Goal: Task Accomplishment & Management: Manage account settings

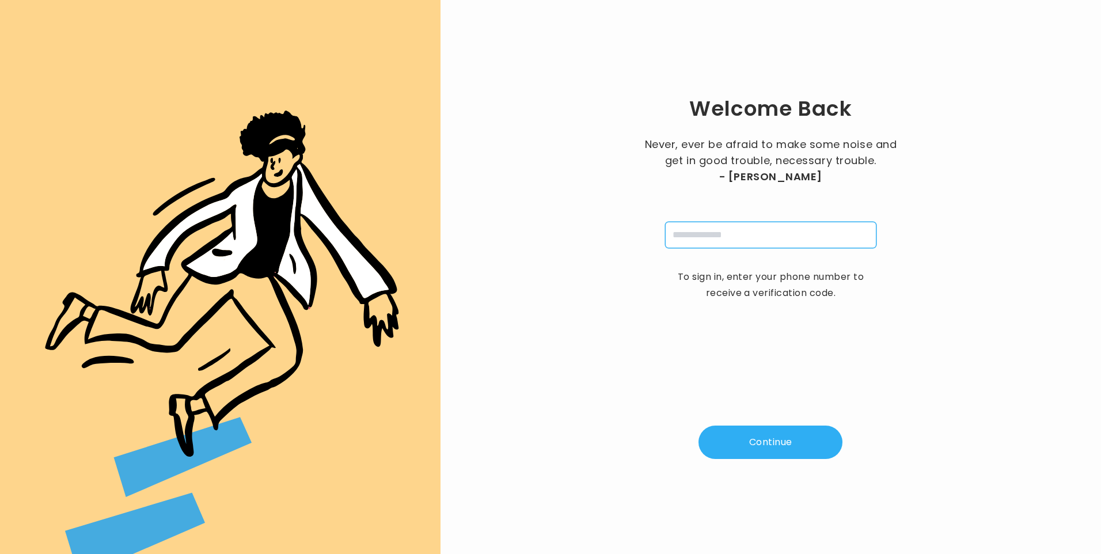
click at [774, 238] on input "tel" at bounding box center [770, 235] width 211 height 26
type input "**********"
click at [755, 448] on button "Continue" at bounding box center [770, 442] width 144 height 33
type input "*"
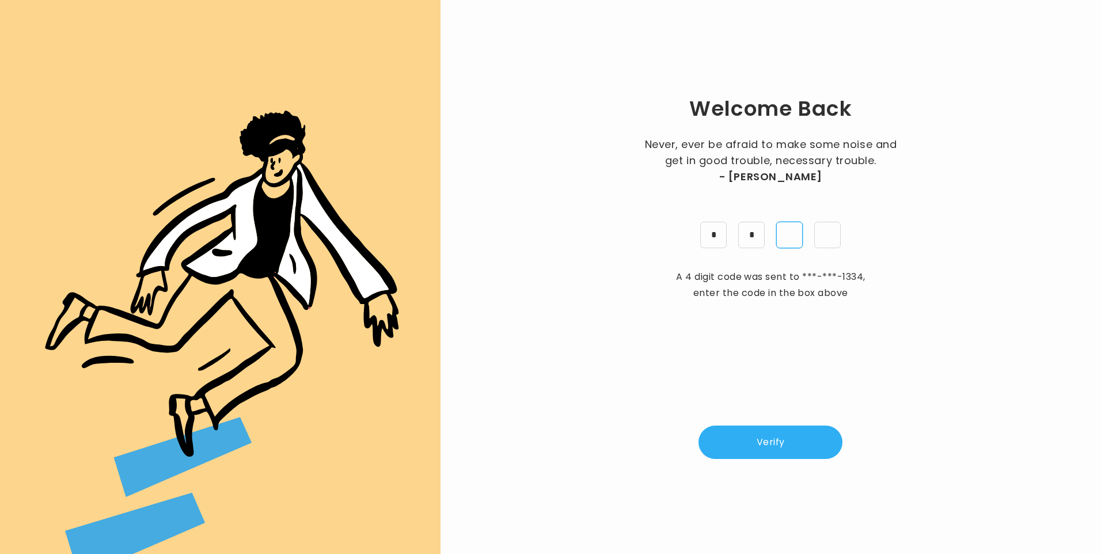
type input "*"
click at [775, 452] on button "Verify" at bounding box center [770, 442] width 144 height 33
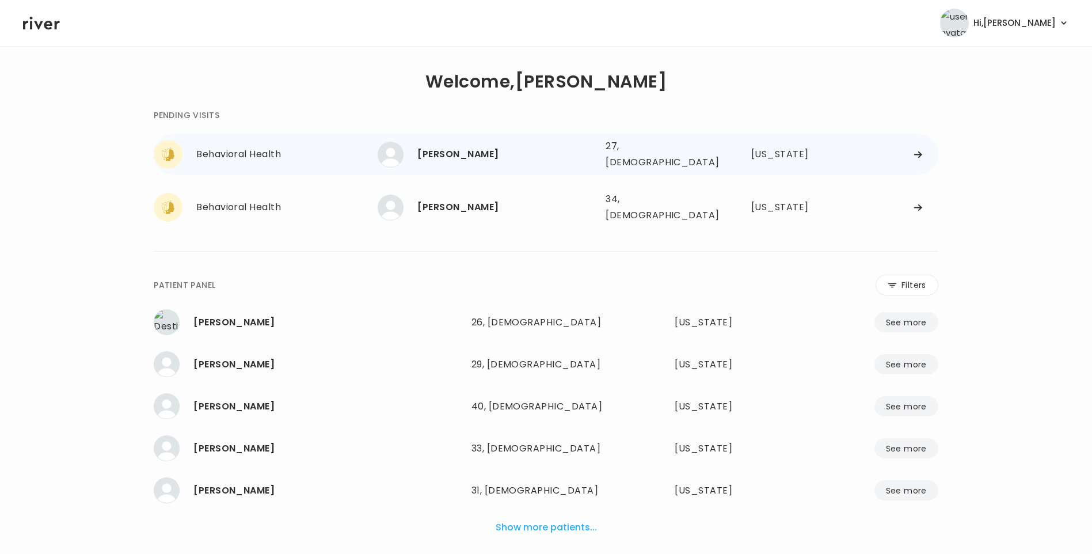
click at [469, 149] on div "[PERSON_NAME]" at bounding box center [506, 154] width 179 height 16
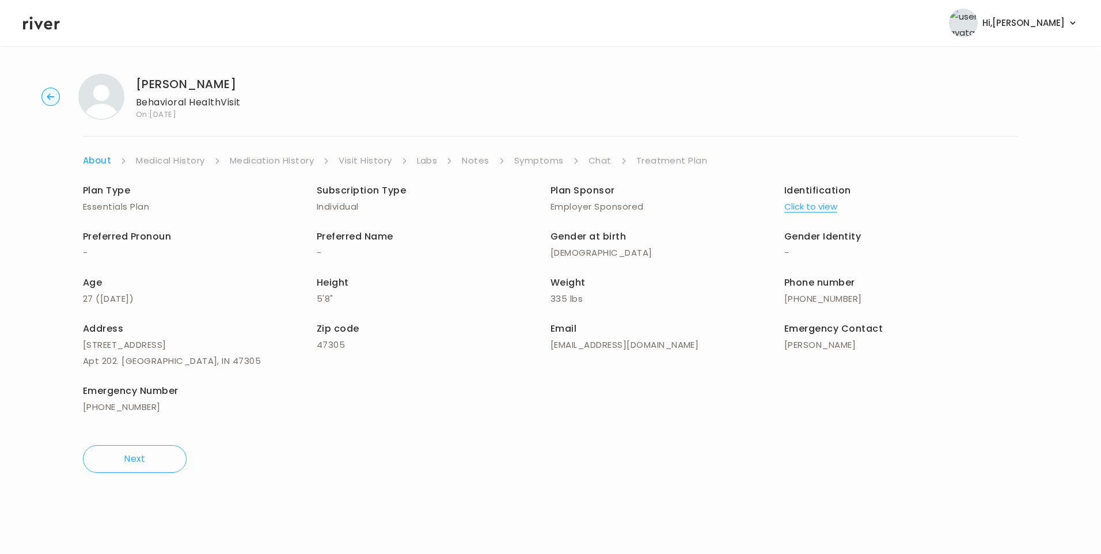
click at [599, 161] on link "Chat" at bounding box center [599, 161] width 23 height 16
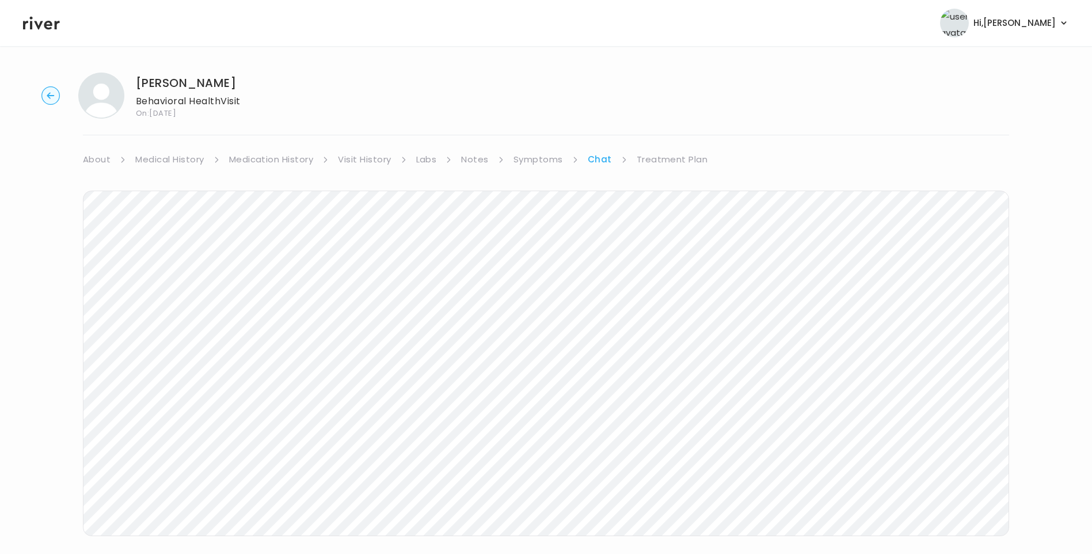
scroll to position [20, 0]
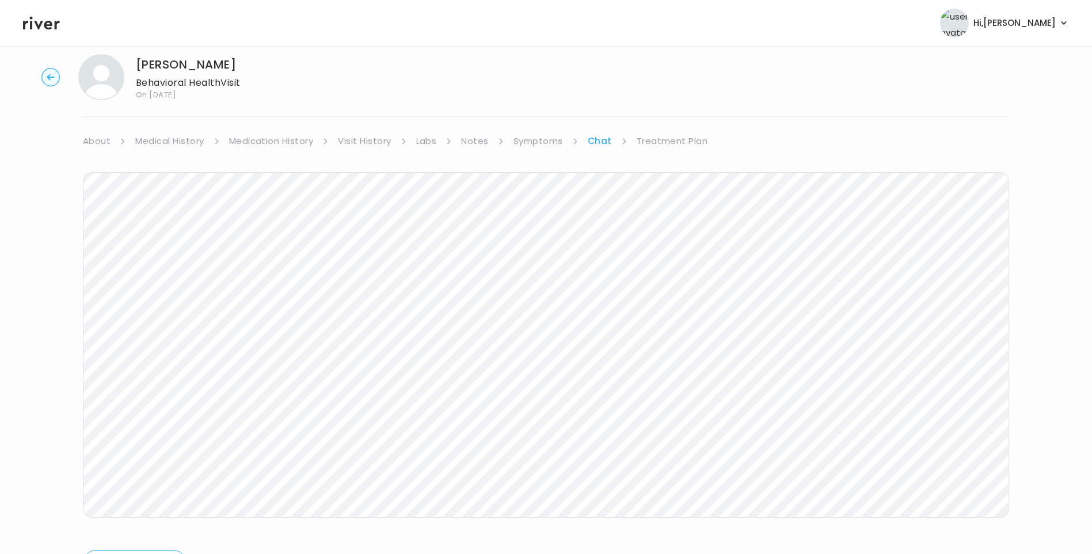
click at [59, 24] on header "Hi, Lisa Profile Logout" at bounding box center [546, 23] width 1092 height 46
click at [33, 27] on icon at bounding box center [41, 22] width 37 height 17
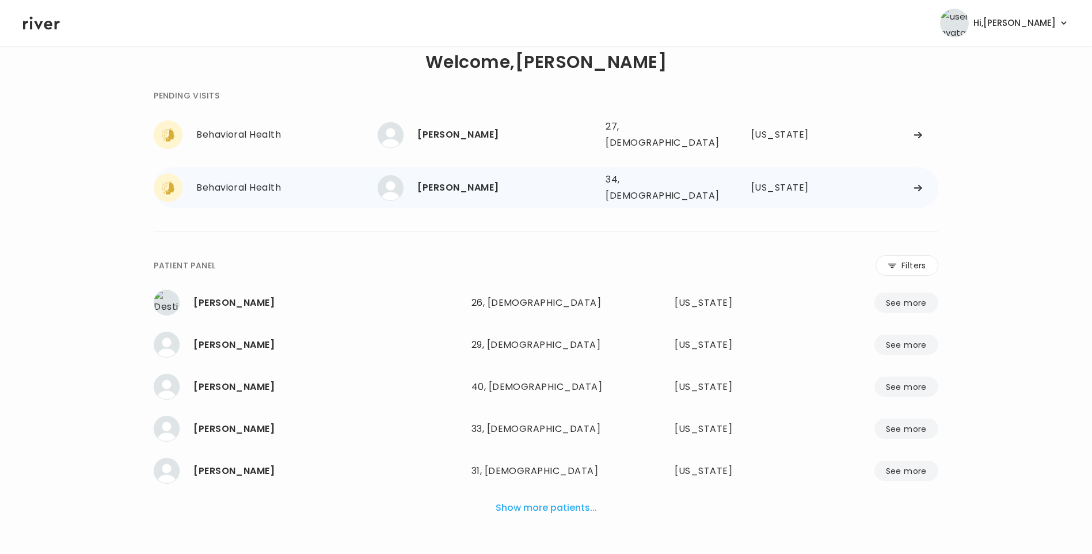
click at [473, 180] on div "[PERSON_NAME]" at bounding box center [506, 188] width 179 height 16
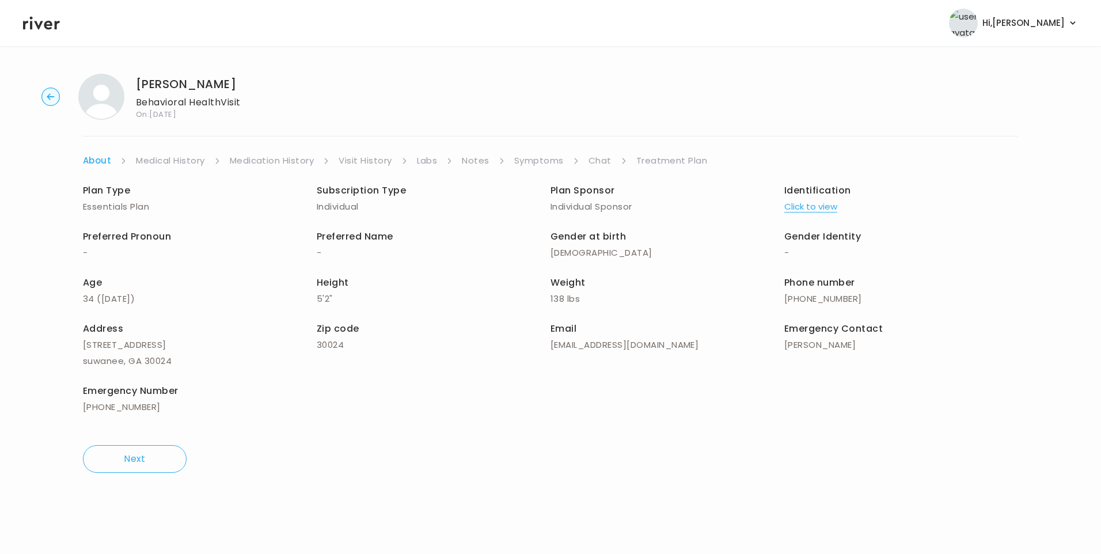
click at [593, 159] on link "Chat" at bounding box center [599, 161] width 23 height 16
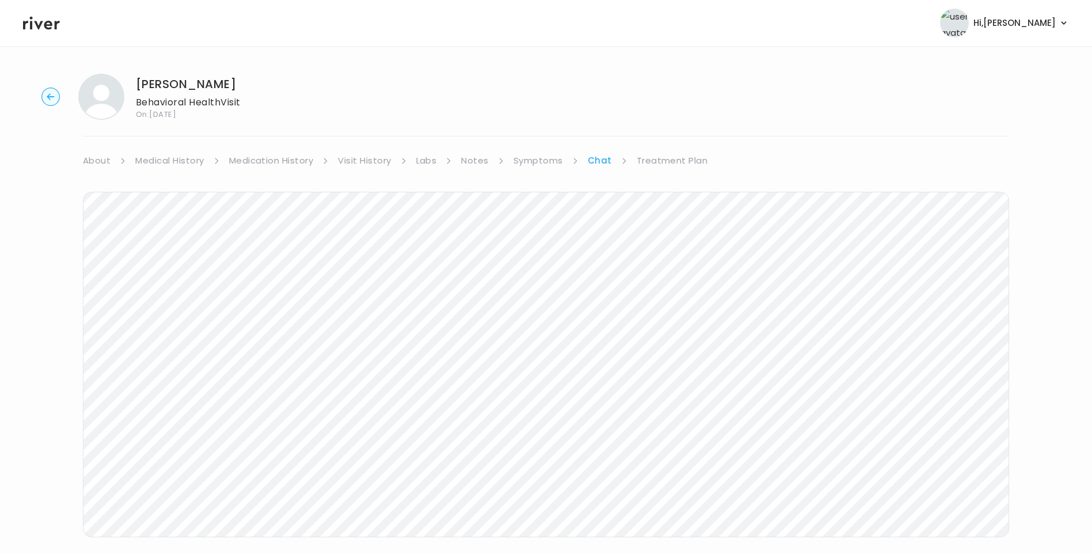
scroll to position [11, 0]
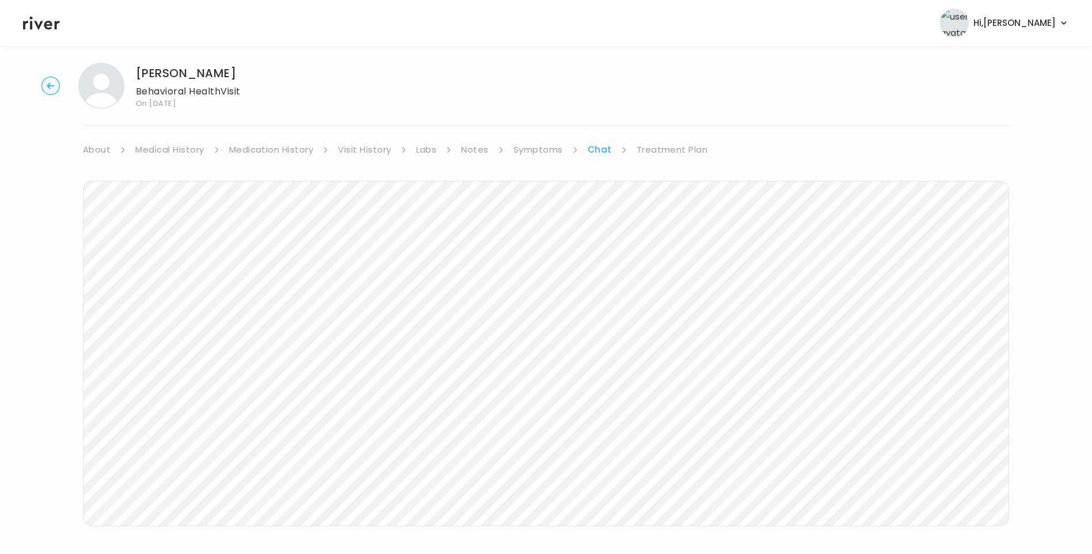
click at [47, 21] on icon at bounding box center [41, 23] width 37 height 13
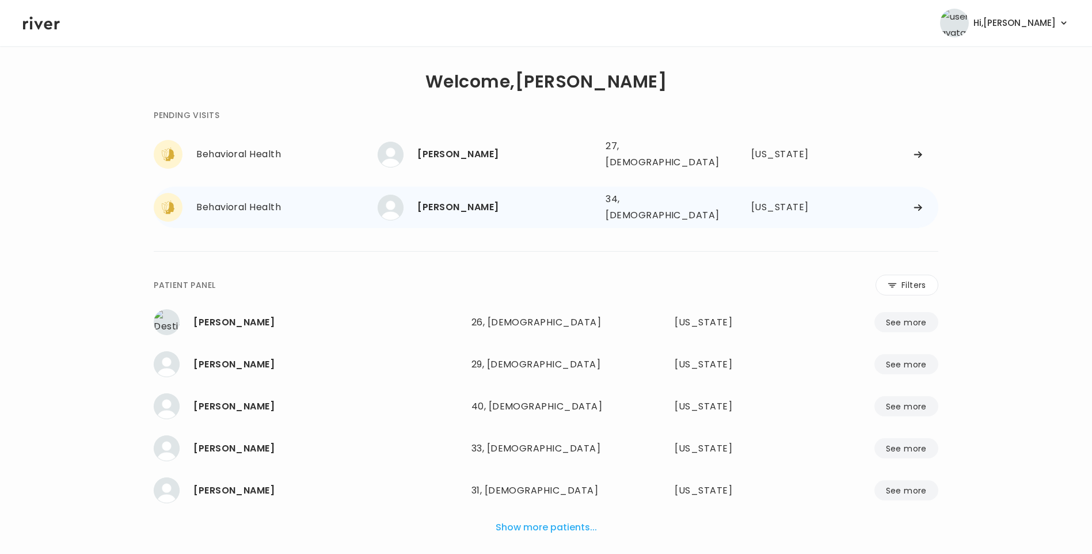
click at [488, 199] on div "[PERSON_NAME]" at bounding box center [506, 207] width 179 height 16
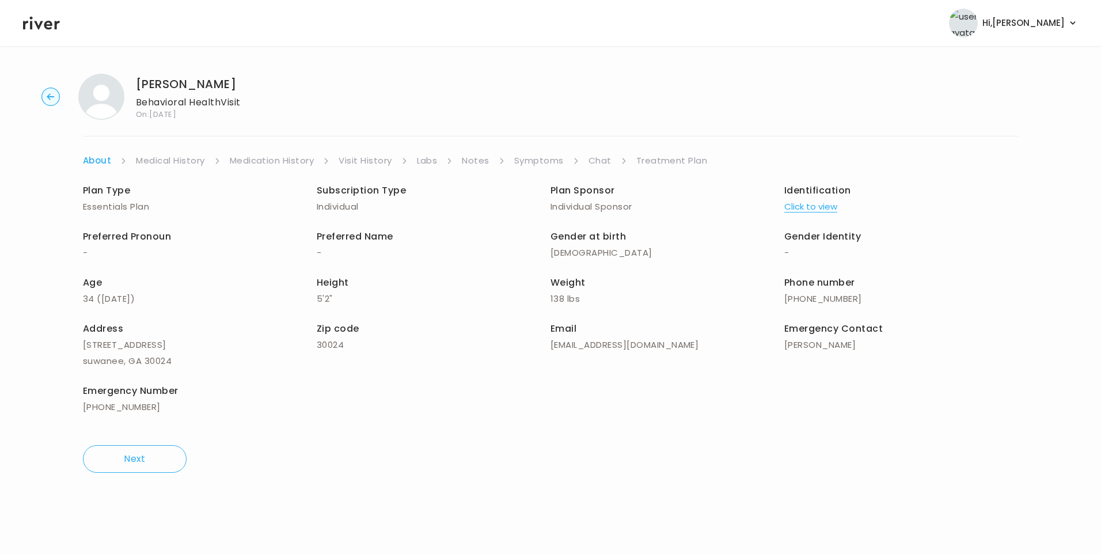
click at [597, 159] on link "Chat" at bounding box center [599, 161] width 23 height 16
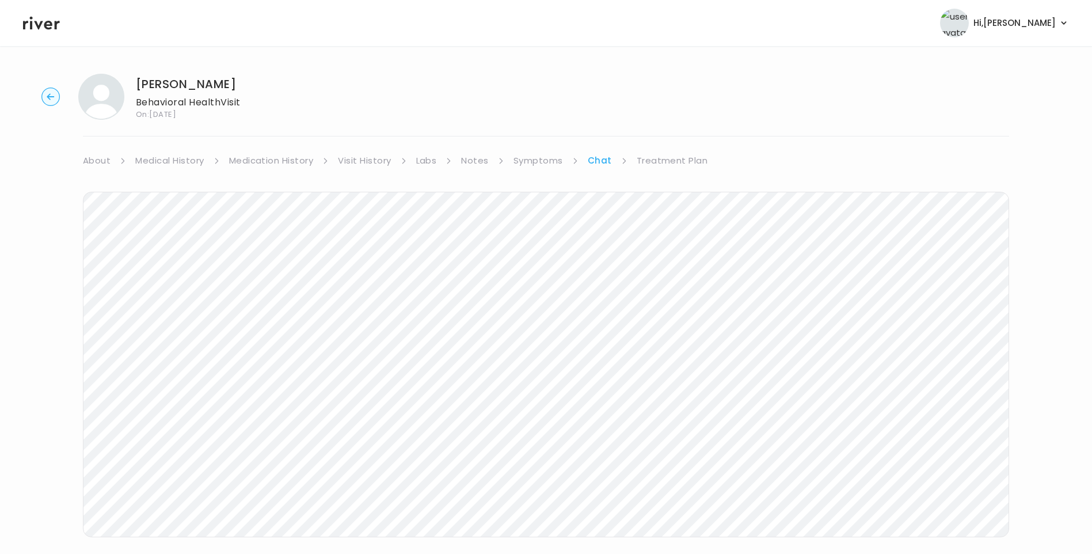
scroll to position [20, 0]
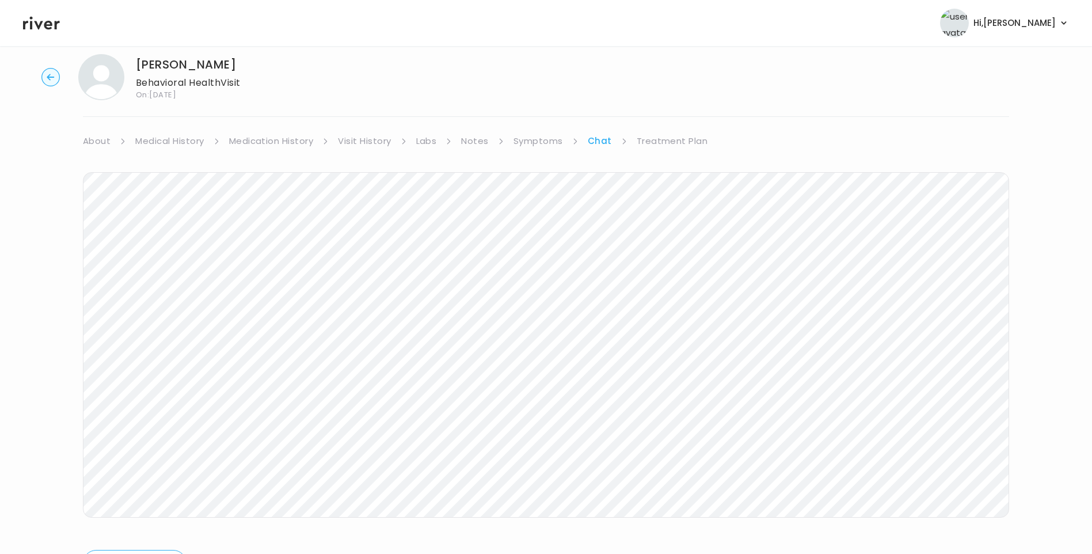
click at [32, 22] on icon at bounding box center [41, 23] width 37 height 13
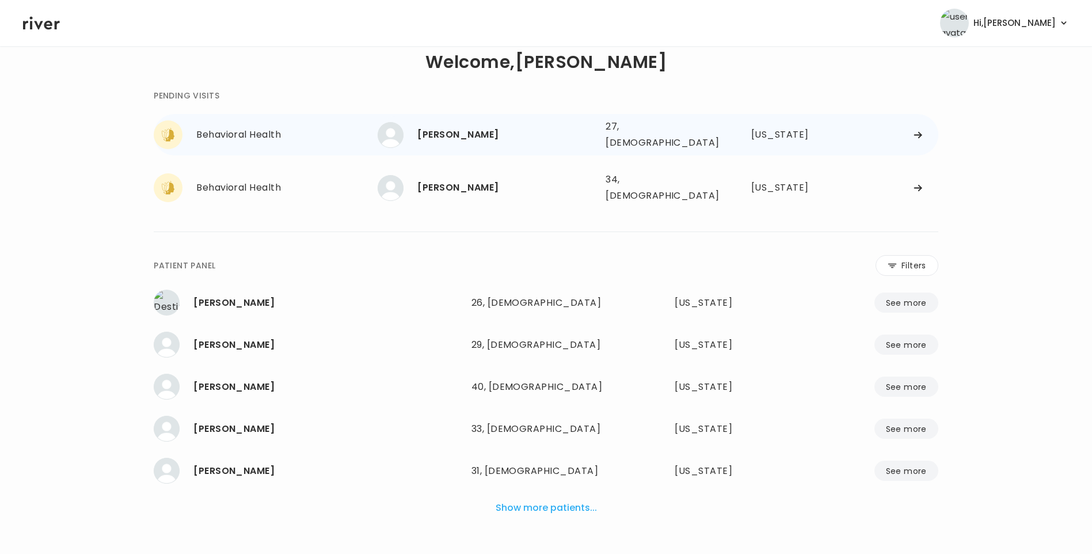
click at [502, 141] on div "BARBARA TONER 27, Female See more" at bounding box center [487, 135] width 219 height 26
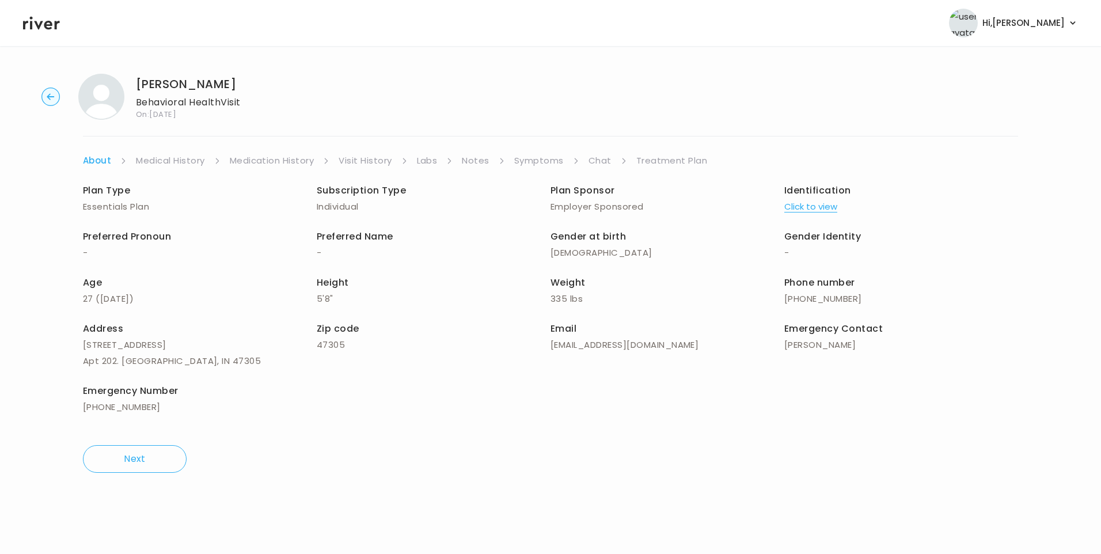
click at [53, 26] on icon at bounding box center [41, 22] width 37 height 17
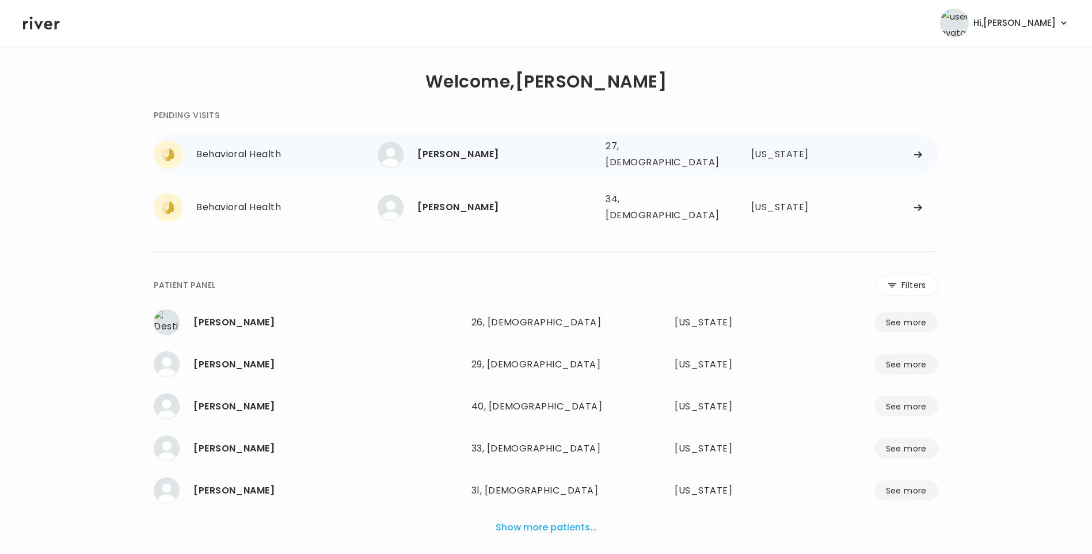
click at [458, 160] on div "BARBARA TONER 27, Female See more" at bounding box center [487, 155] width 219 height 26
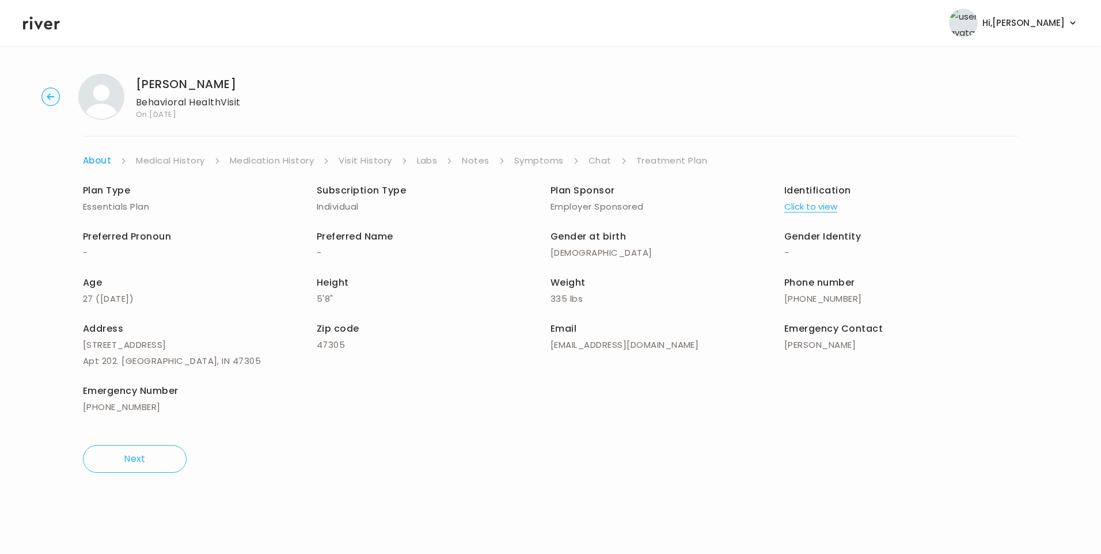
click at [602, 161] on link "Chat" at bounding box center [599, 161] width 23 height 16
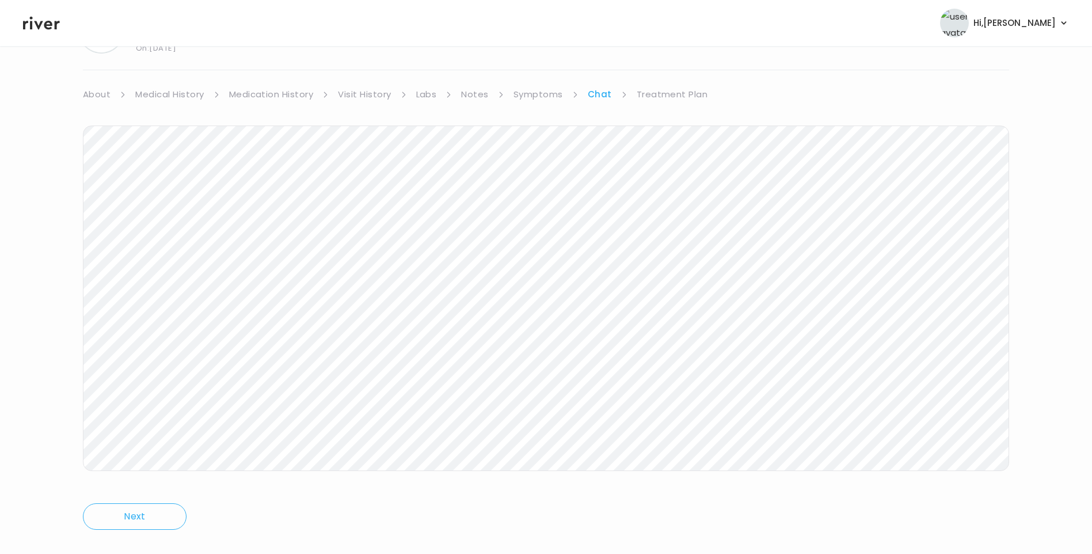
scroll to position [86, 0]
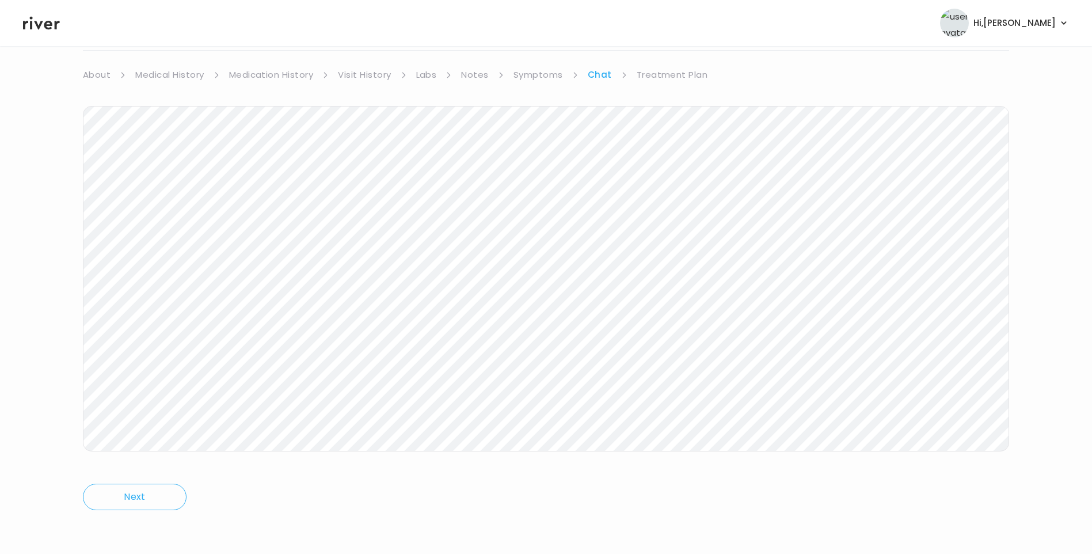
click at [37, 28] on icon at bounding box center [41, 23] width 37 height 13
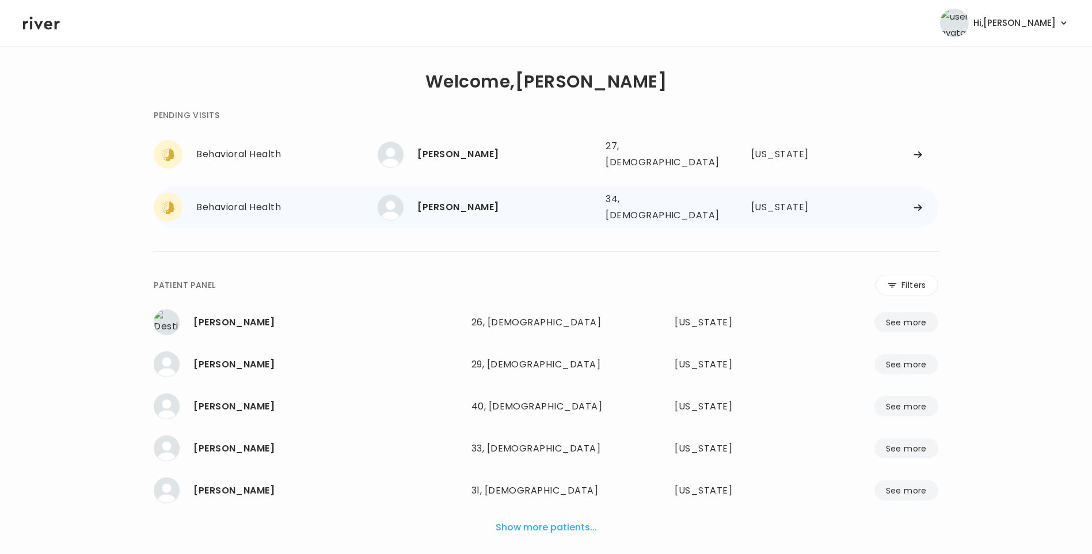
click at [478, 199] on div "[PERSON_NAME]" at bounding box center [506, 207] width 179 height 16
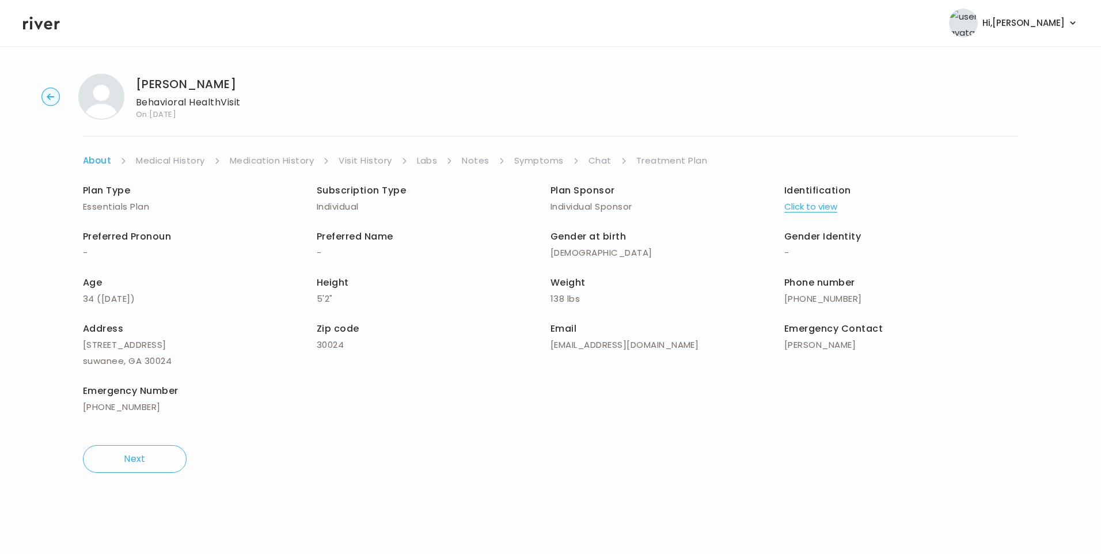
click at [601, 157] on link "Chat" at bounding box center [599, 161] width 23 height 16
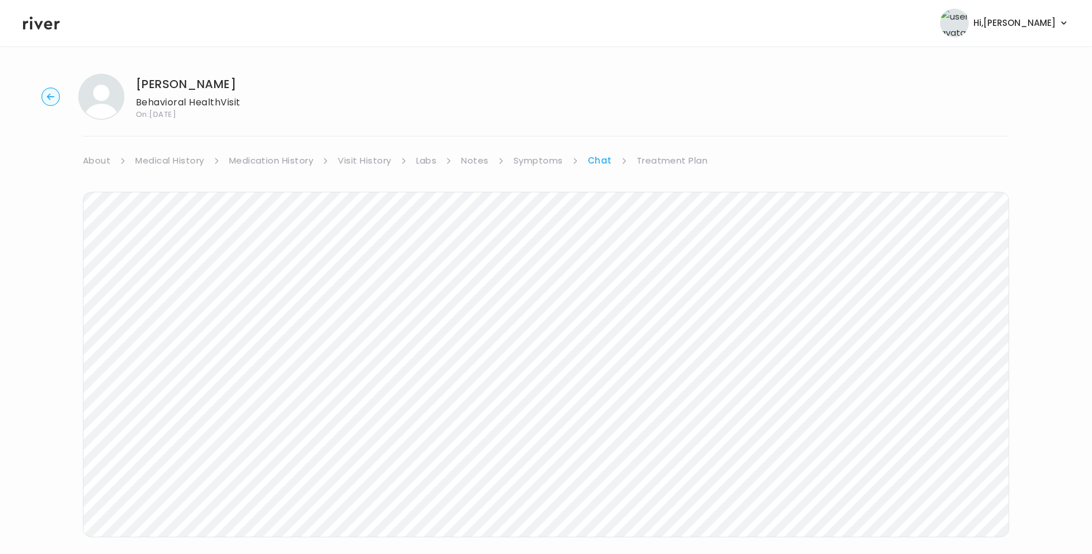
scroll to position [30, 0]
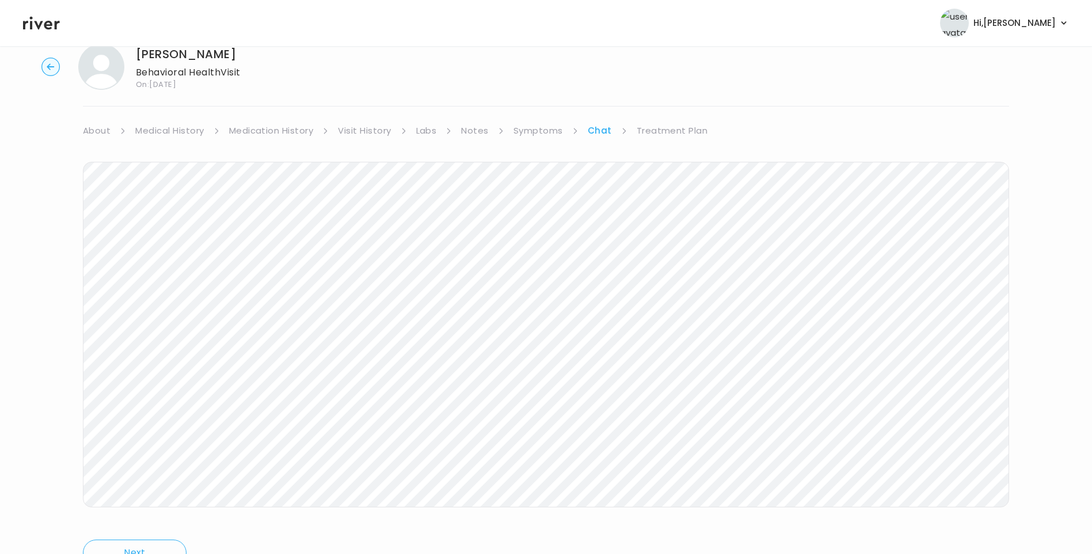
click at [43, 28] on icon at bounding box center [41, 22] width 37 height 17
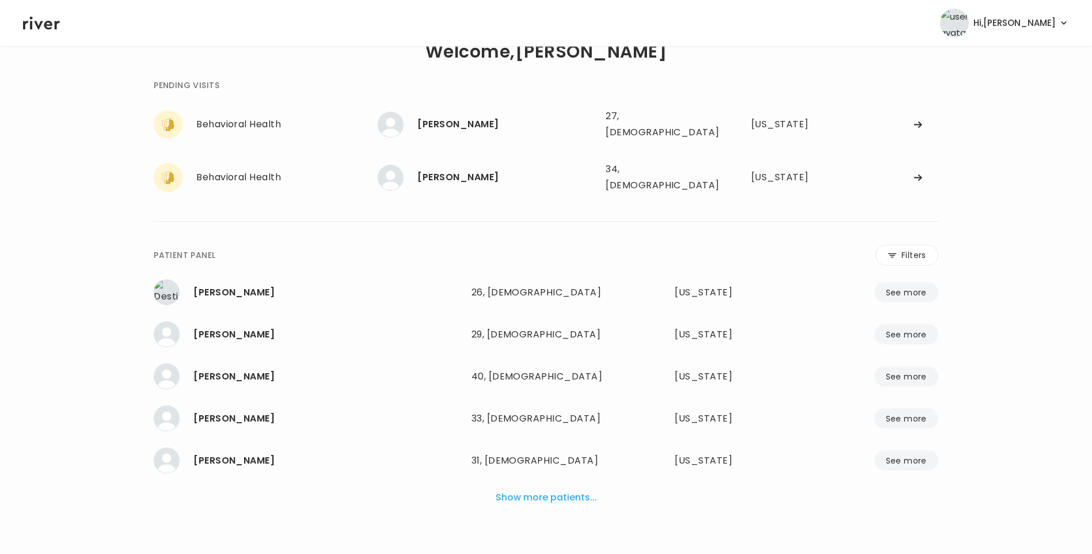
scroll to position [29, 0]
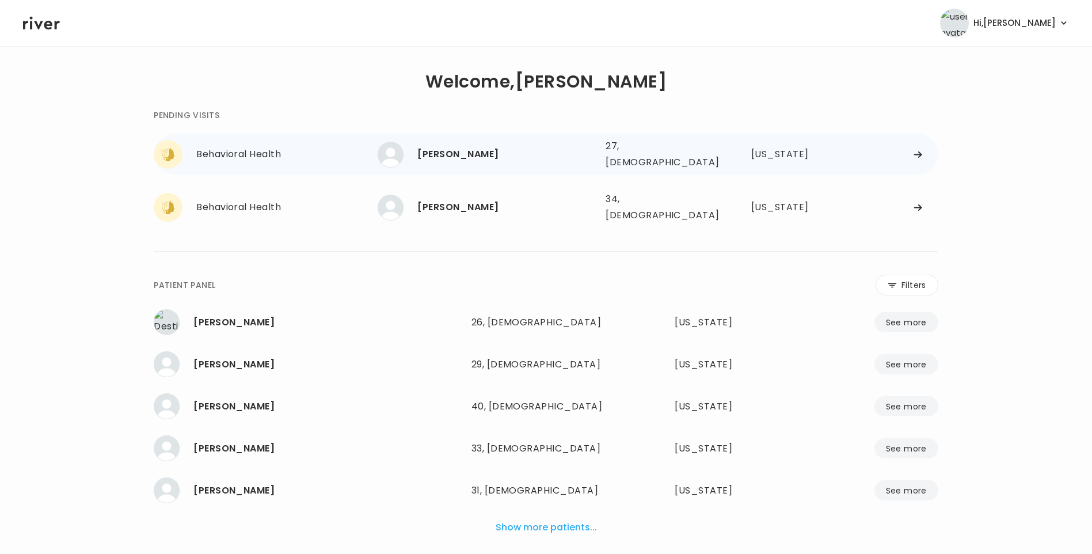
click at [488, 156] on div "[PERSON_NAME]" at bounding box center [506, 154] width 179 height 16
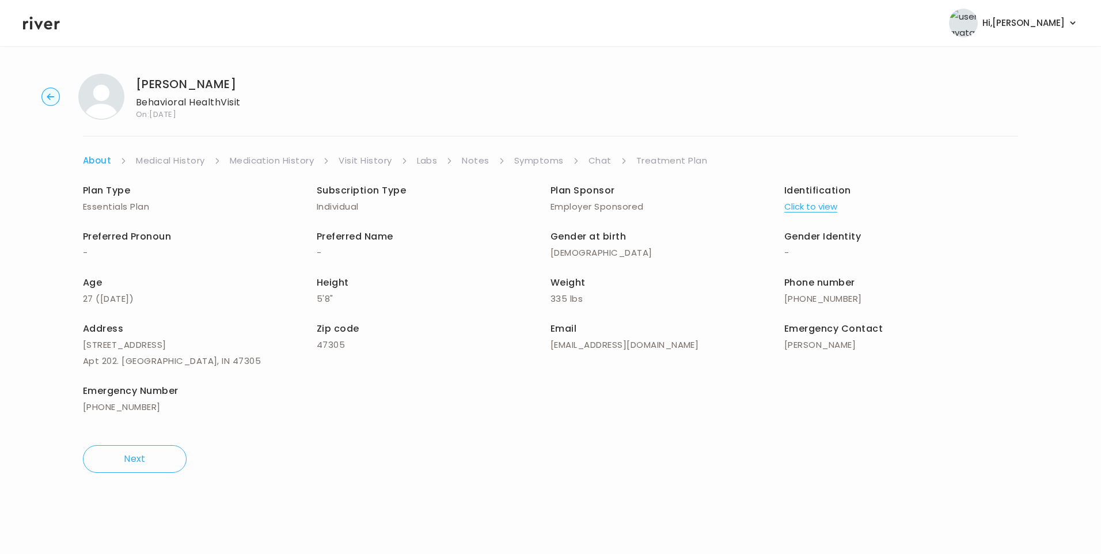
click at [550, 162] on link "Symptoms" at bounding box center [539, 161] width 50 height 16
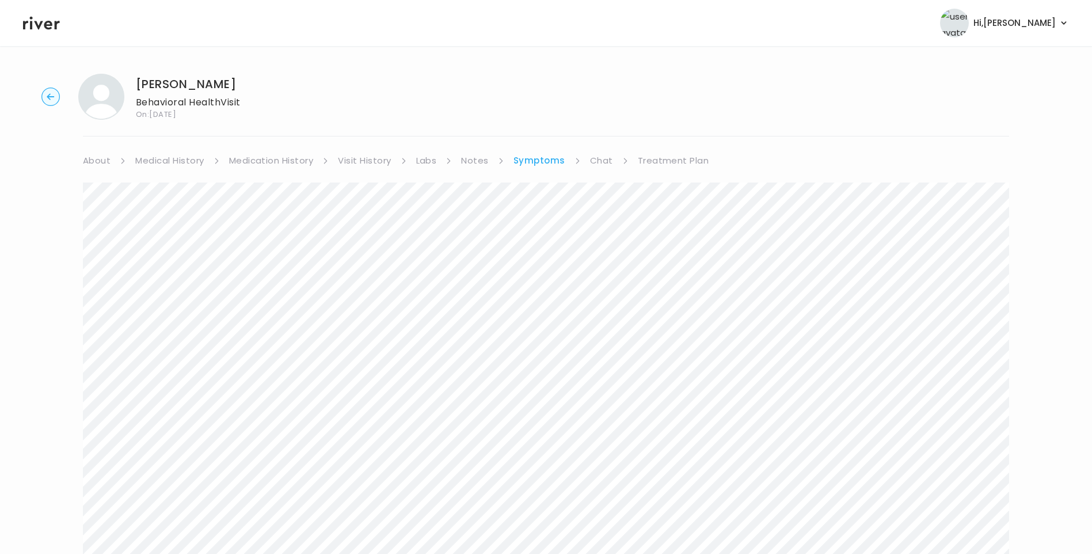
click at [607, 159] on link "Chat" at bounding box center [601, 161] width 23 height 16
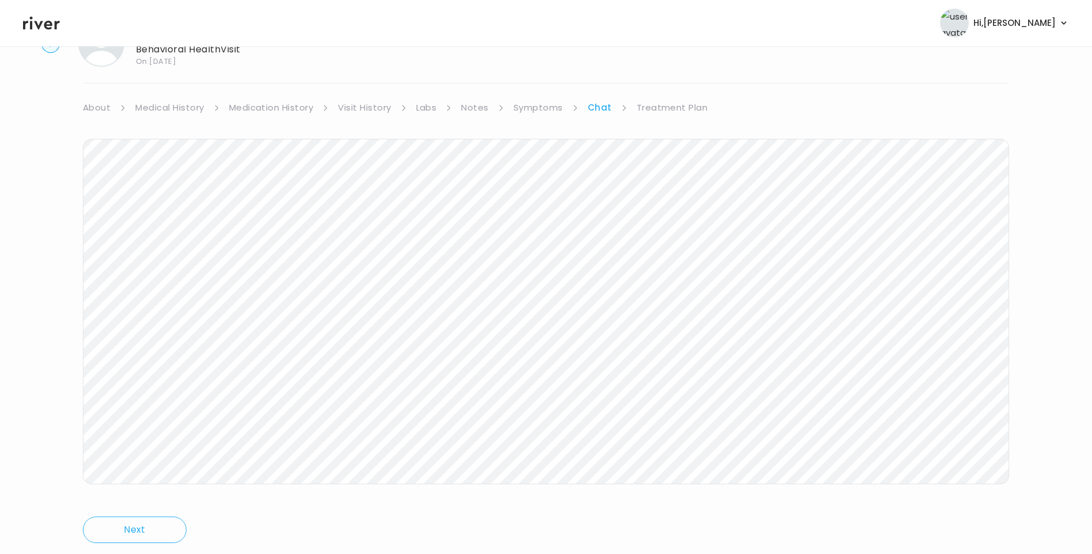
scroll to position [86, 0]
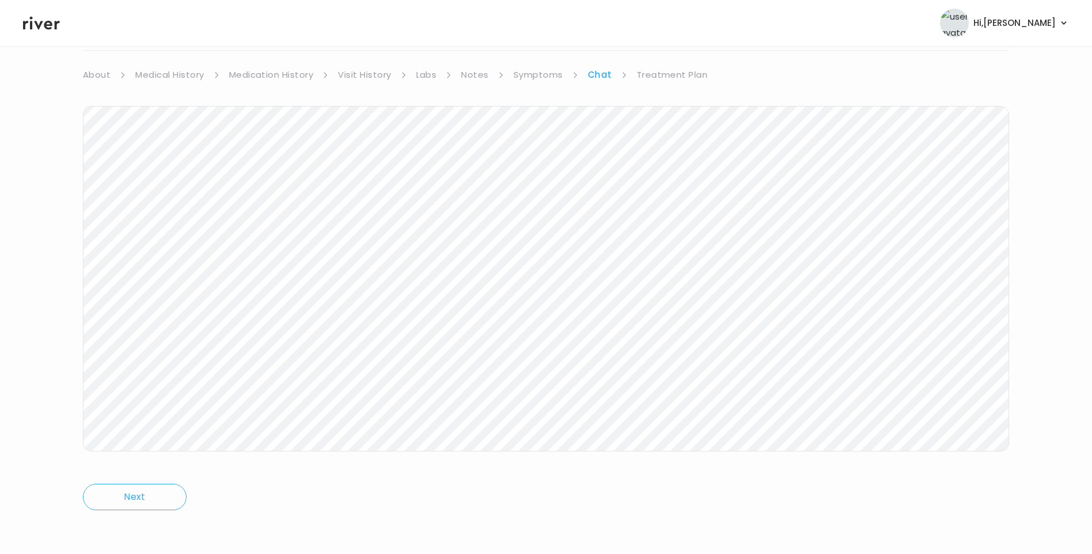
click at [40, 22] on icon at bounding box center [41, 22] width 37 height 17
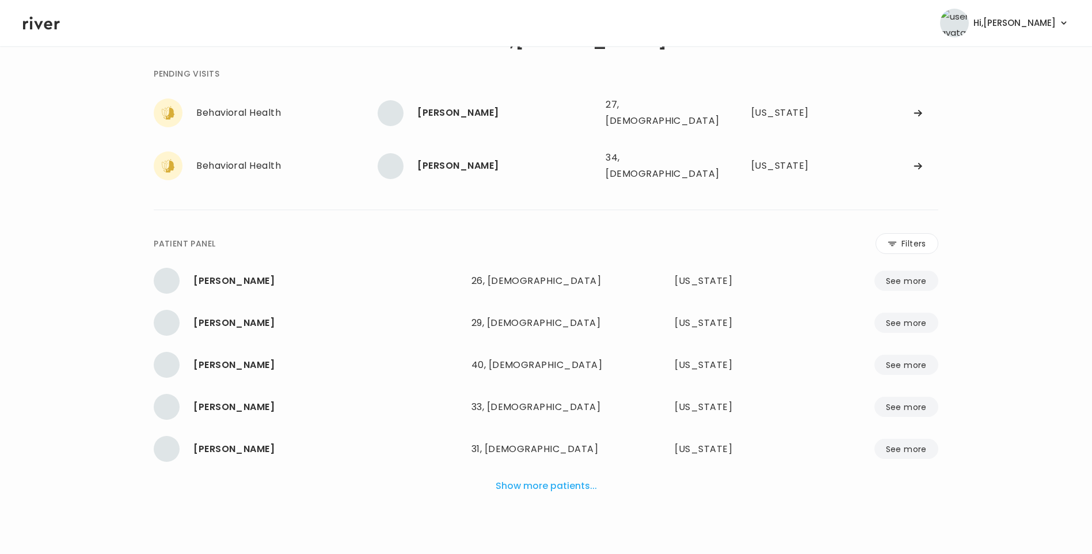
scroll to position [29, 0]
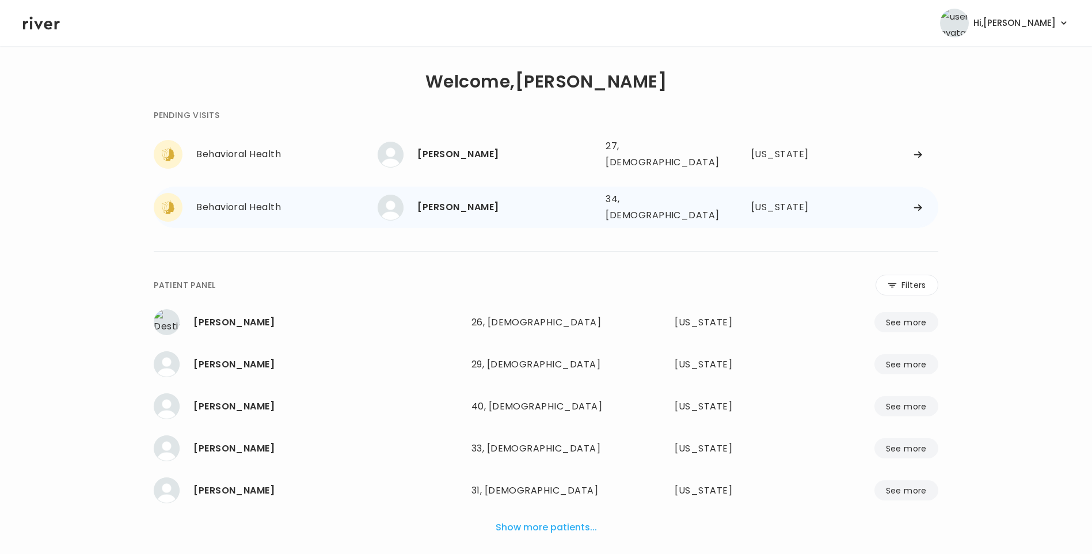
click at [455, 199] on div "[PERSON_NAME]" at bounding box center [506, 207] width 179 height 16
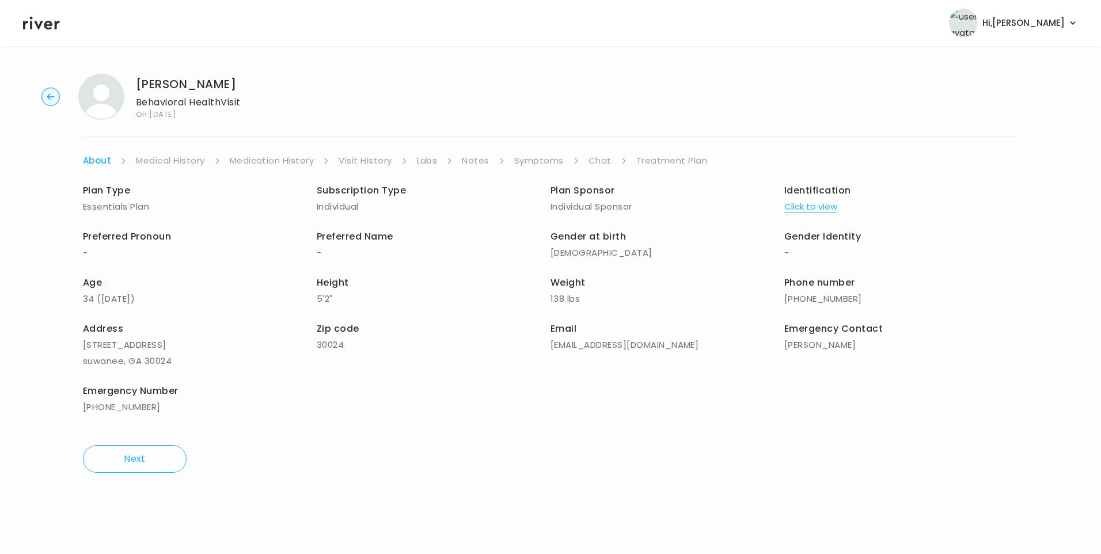
click at [588, 160] on link "Chat" at bounding box center [599, 161] width 23 height 16
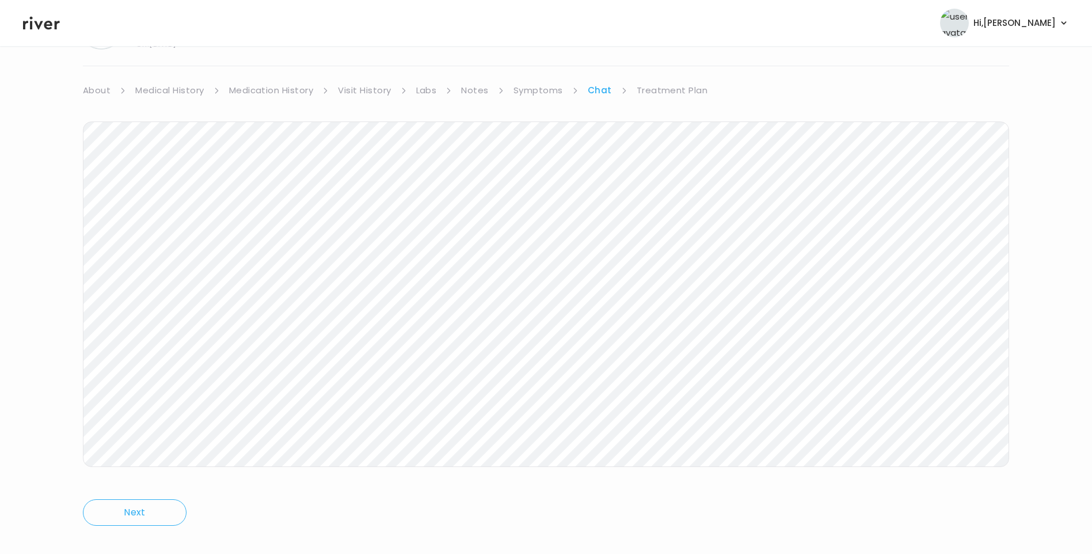
scroll to position [86, 0]
click at [30, 33] on header "Hi, Lisa Profile Logout" at bounding box center [546, 23] width 1092 height 46
click at [37, 25] on icon at bounding box center [41, 23] width 37 height 13
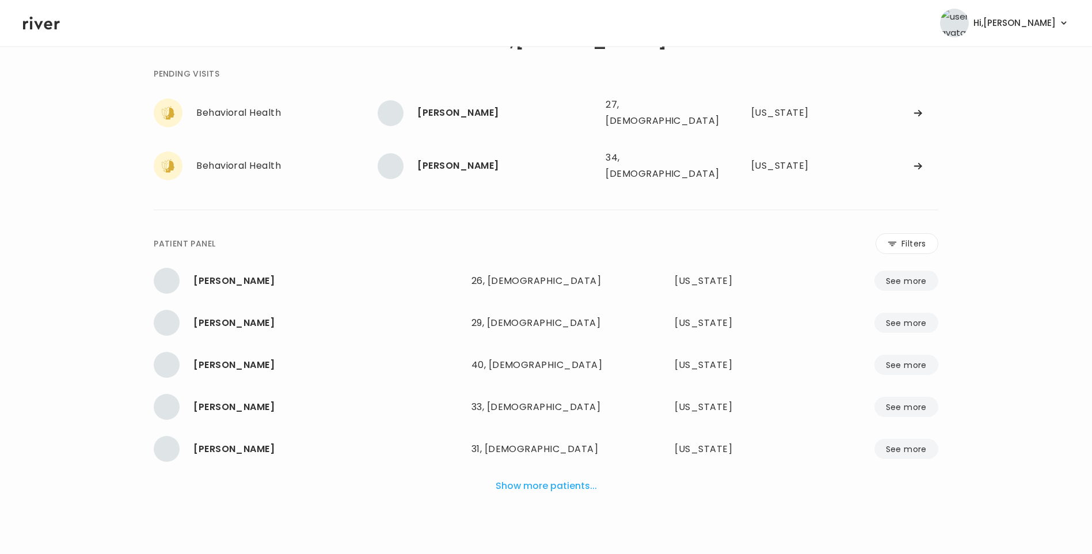
scroll to position [29, 0]
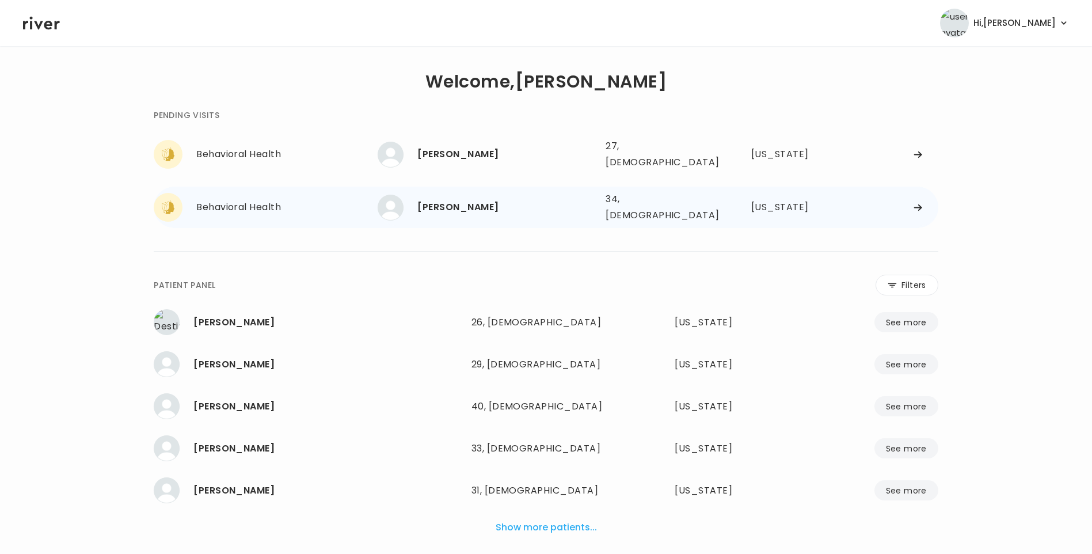
click at [492, 199] on div "[PERSON_NAME]" at bounding box center [506, 207] width 179 height 16
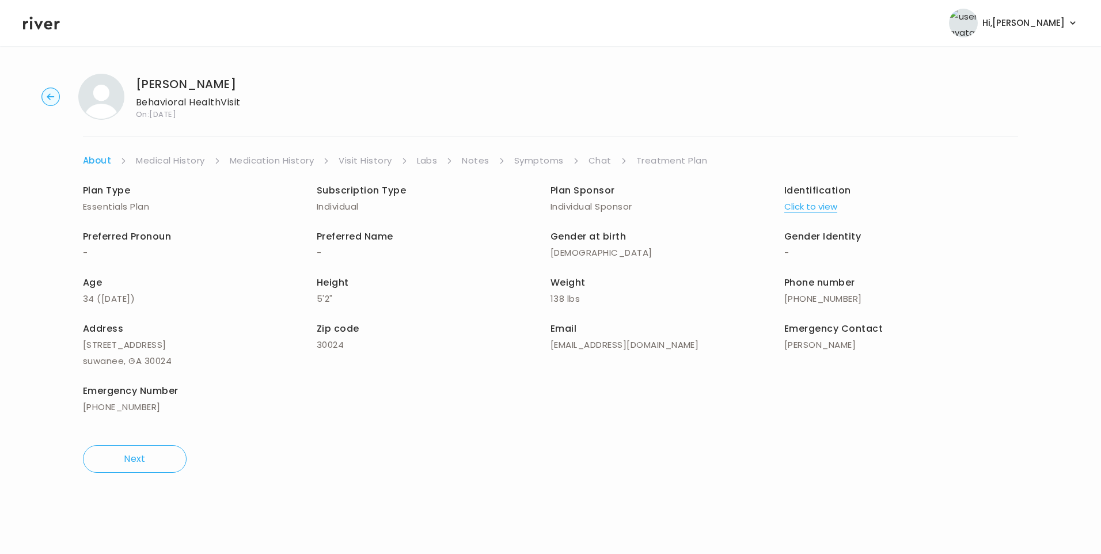
click at [600, 158] on link "Chat" at bounding box center [599, 161] width 23 height 16
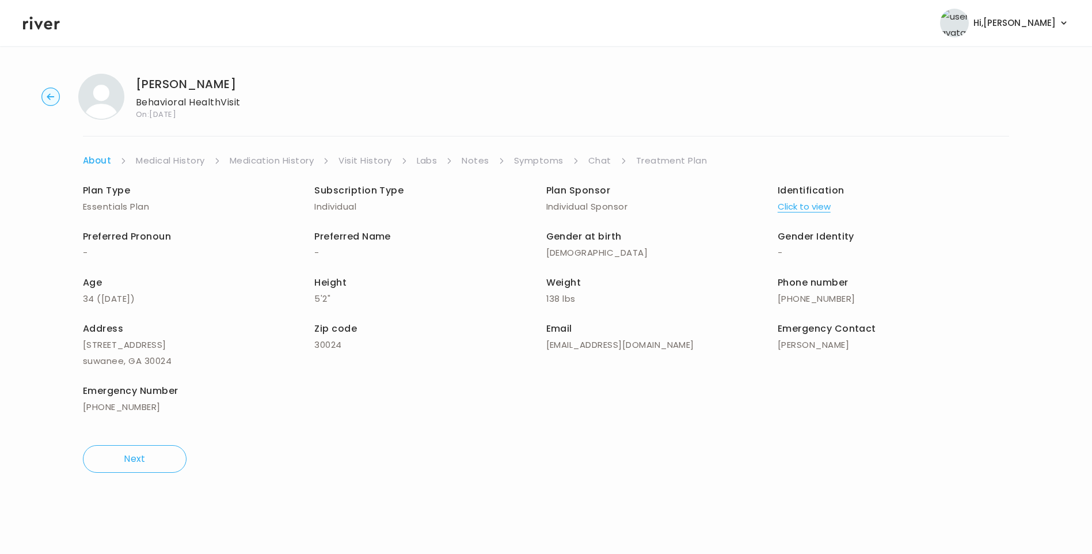
scroll to position [30, 0]
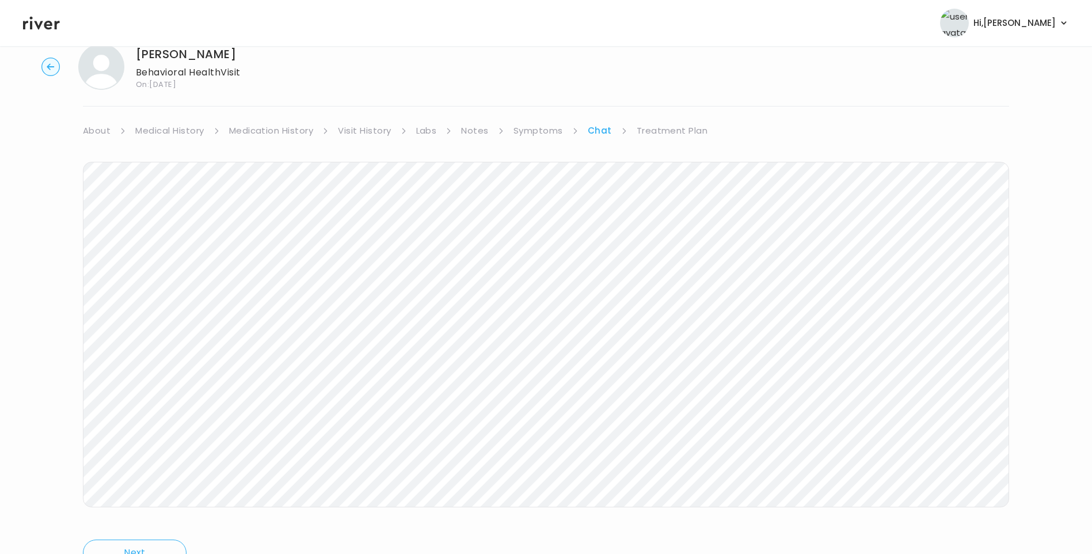
drag, startPoint x: 46, startPoint y: 22, endPoint x: 58, endPoint y: 32, distance: 15.5
click at [47, 22] on icon at bounding box center [41, 23] width 37 height 13
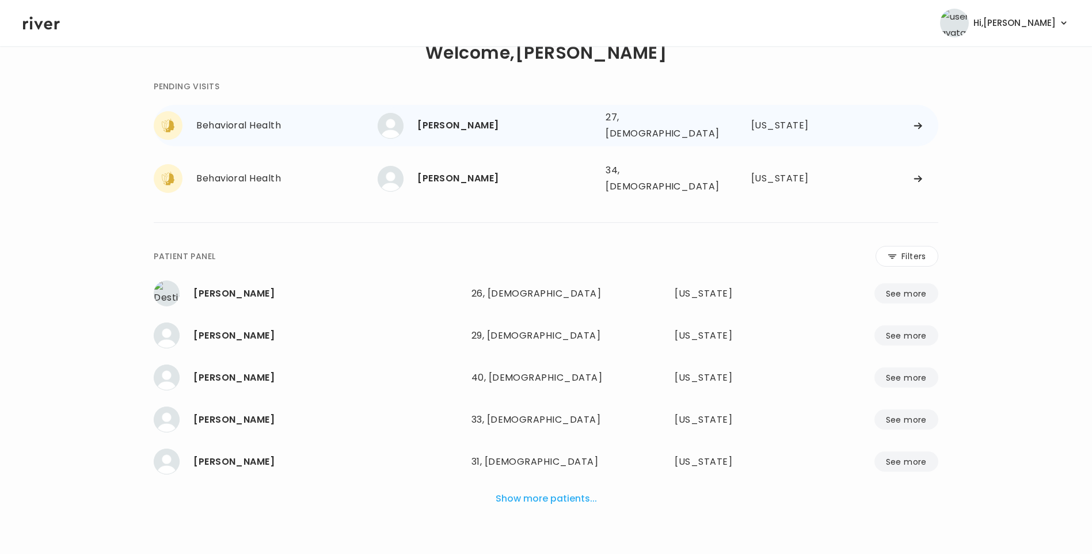
click at [475, 124] on div "[PERSON_NAME]" at bounding box center [506, 125] width 179 height 16
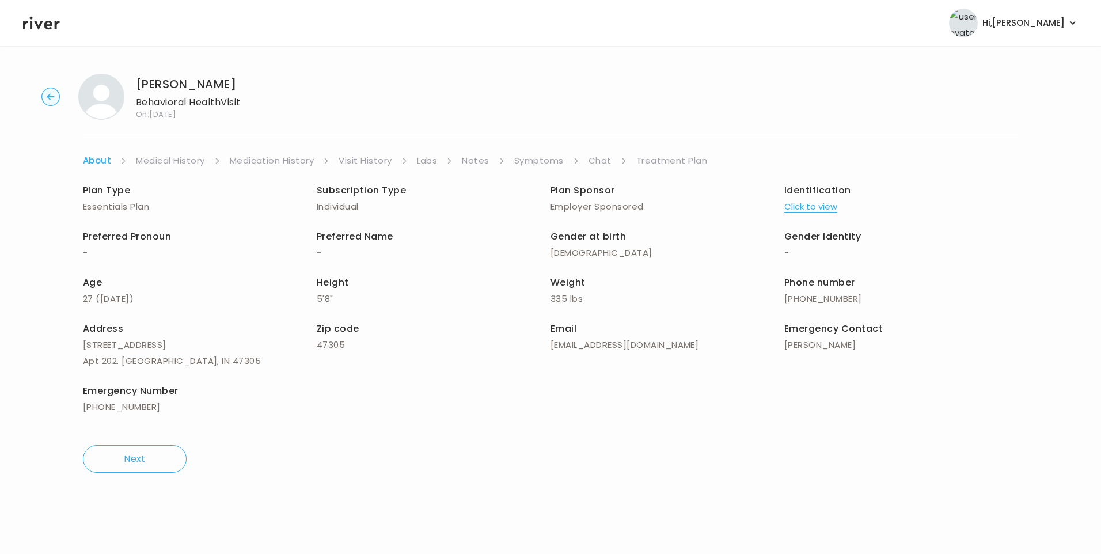
click at [601, 164] on link "Chat" at bounding box center [599, 161] width 23 height 16
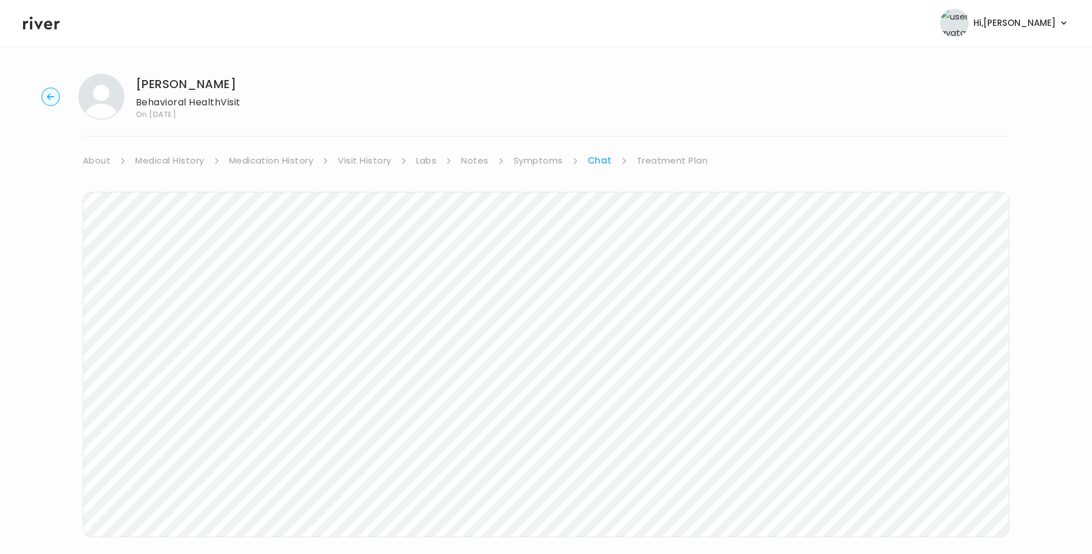
click at [32, 24] on icon at bounding box center [41, 23] width 37 height 13
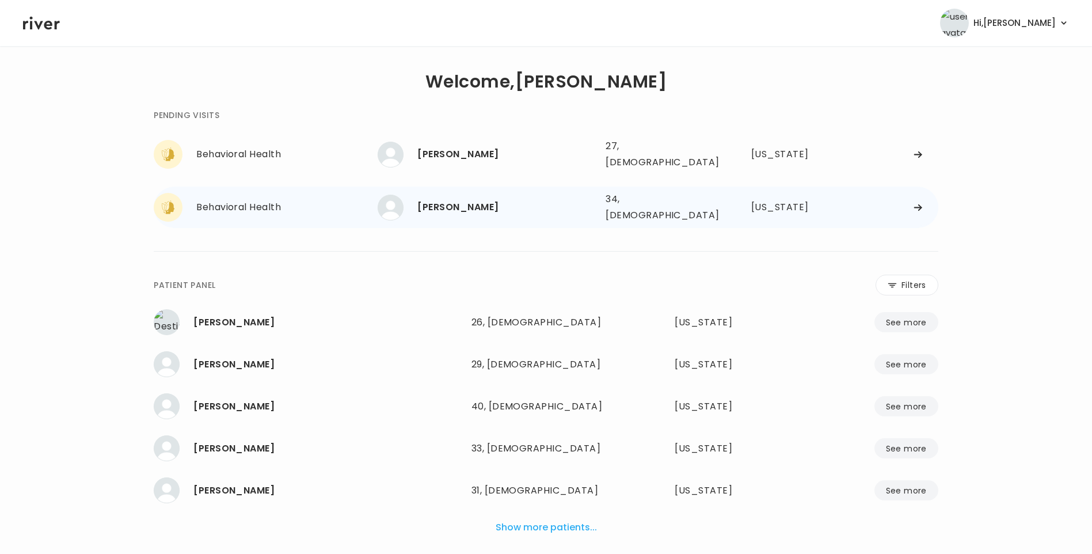
click at [483, 199] on div "[PERSON_NAME]" at bounding box center [506, 207] width 179 height 16
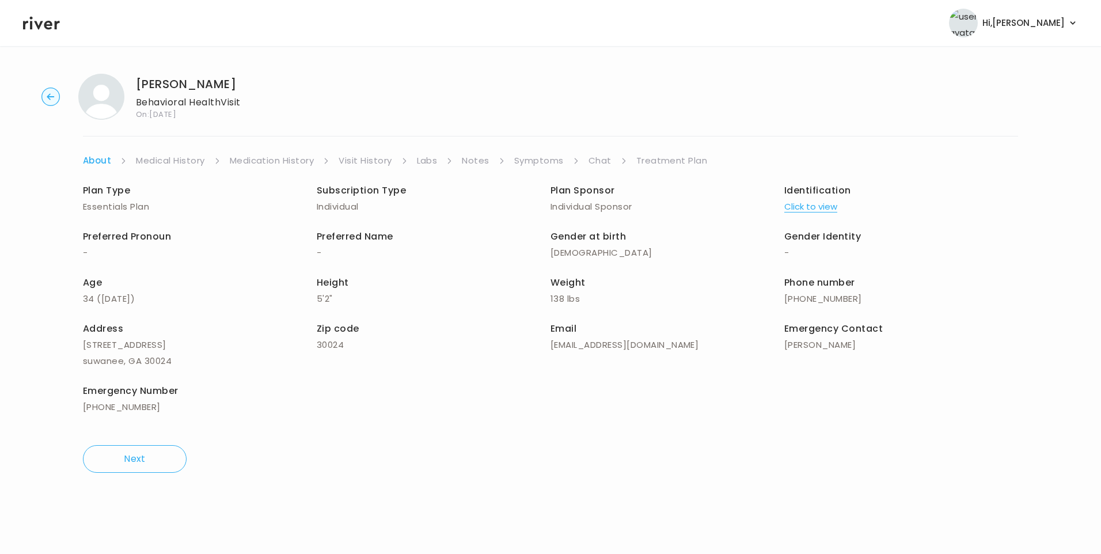
click at [598, 161] on link "Chat" at bounding box center [599, 161] width 23 height 16
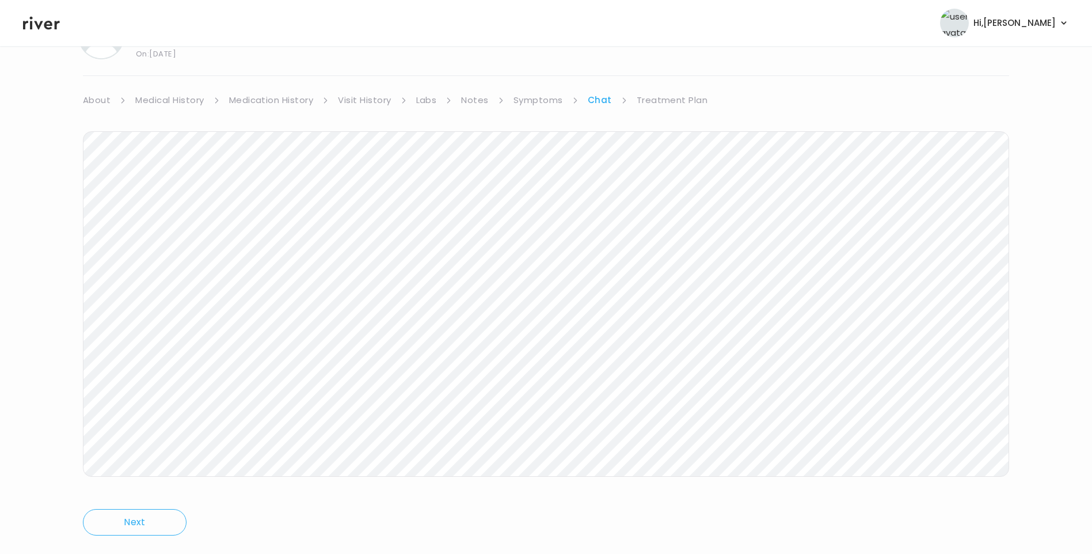
scroll to position [86, 0]
click at [52, 29] on icon at bounding box center [41, 22] width 37 height 17
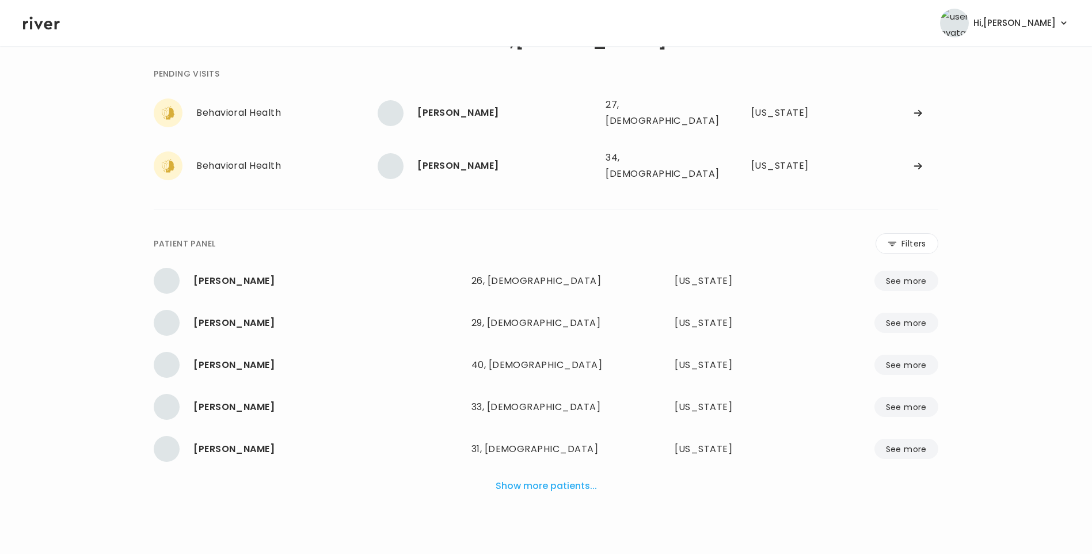
scroll to position [29, 0]
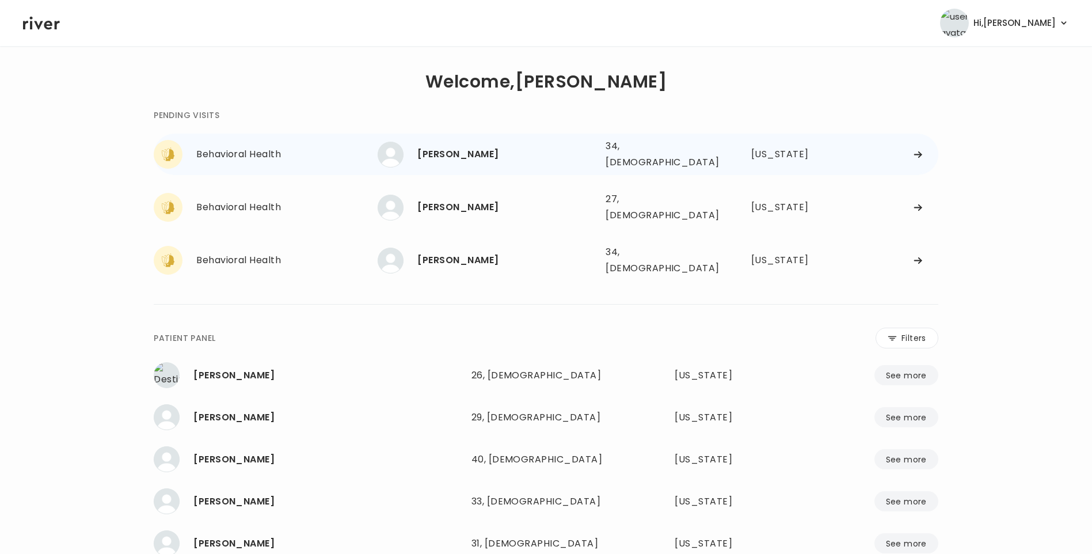
click at [472, 142] on div "Clarissa Acord 34, Female See more" at bounding box center [487, 155] width 219 height 26
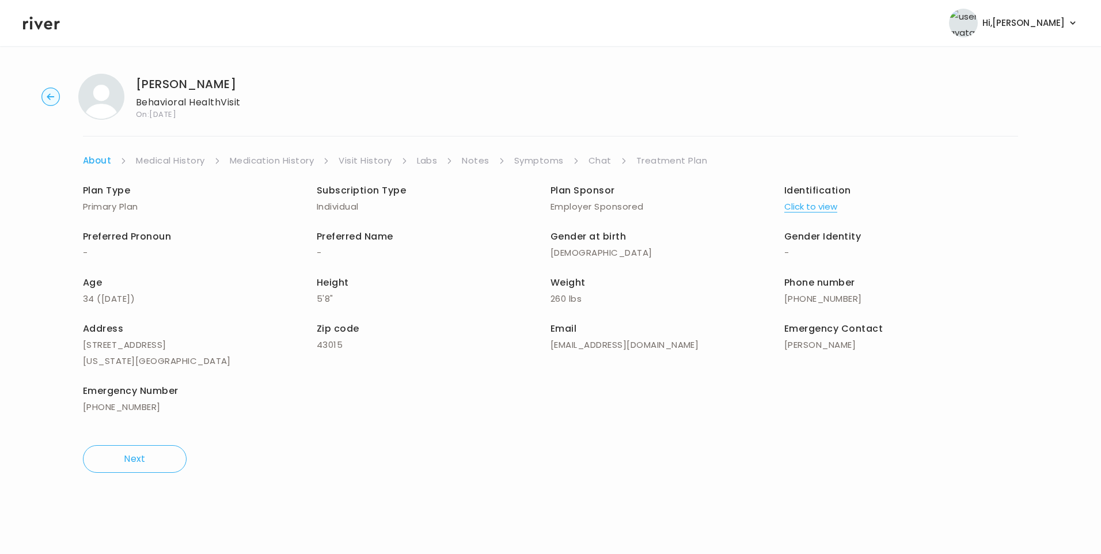
click at [380, 160] on link "Visit History" at bounding box center [365, 161] width 53 height 16
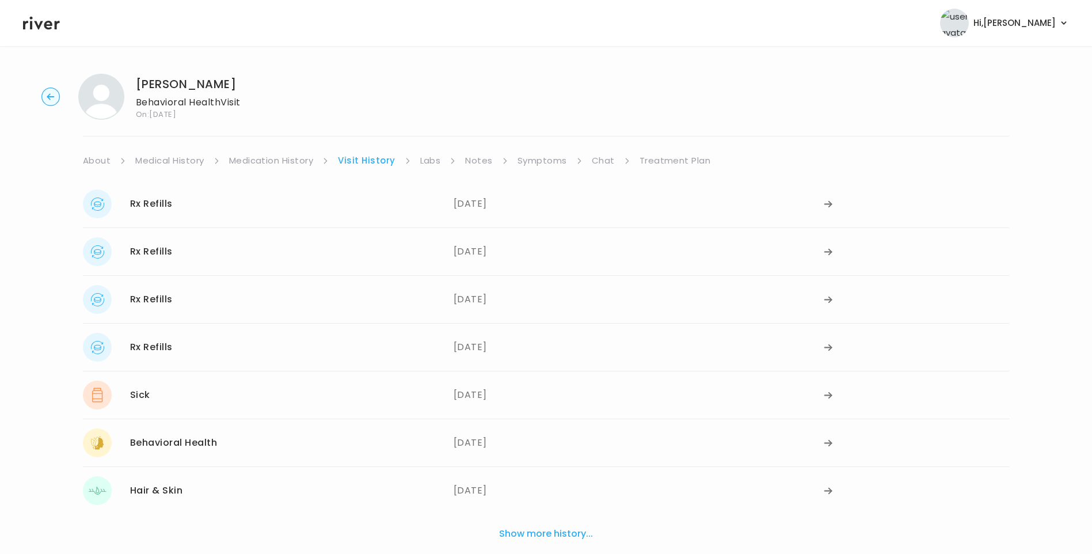
click at [559, 534] on button "Show more history..." at bounding box center [546, 533] width 103 height 25
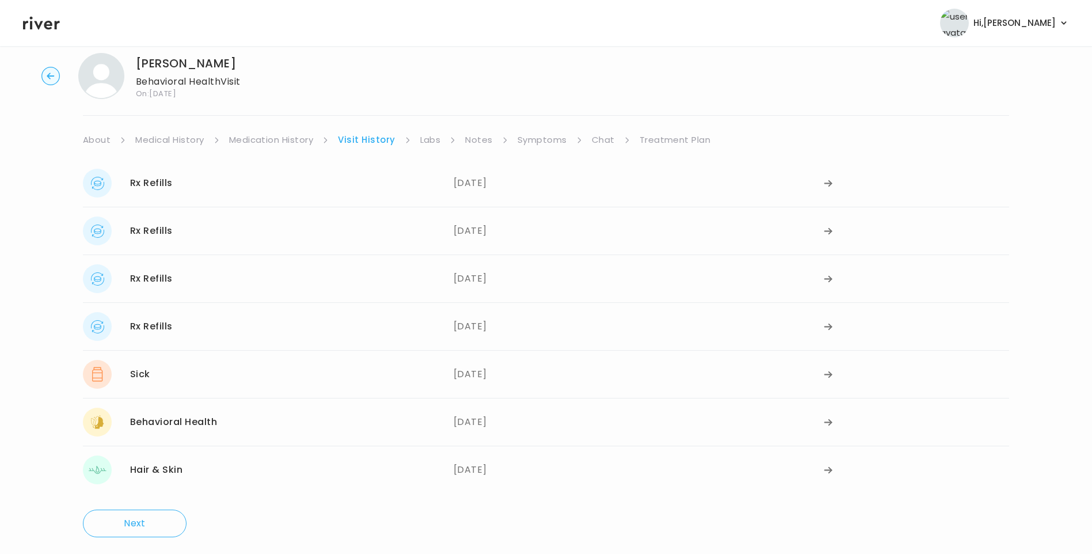
scroll to position [32, 0]
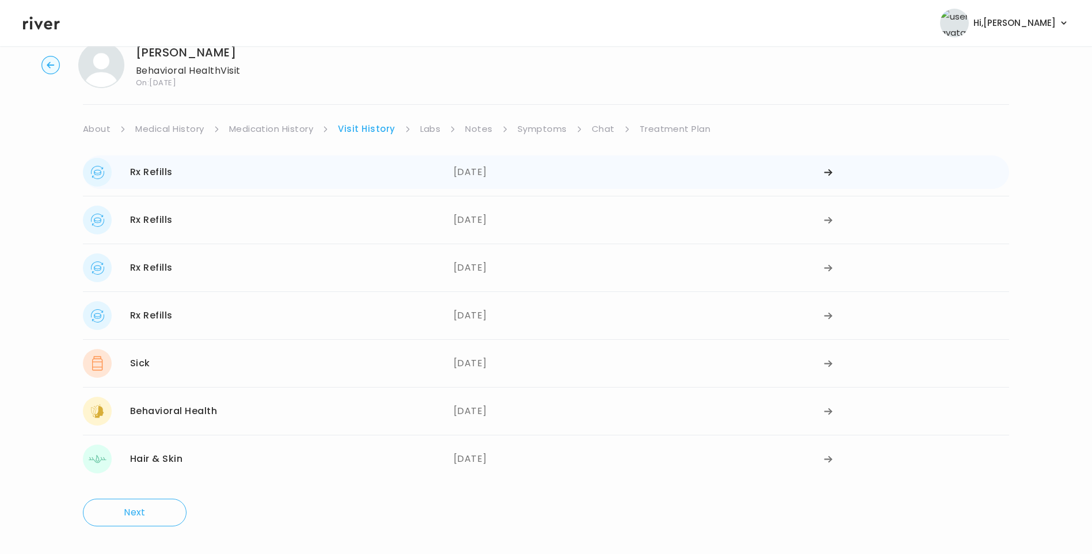
click at [484, 172] on div "09/22/2025" at bounding box center [639, 172] width 371 height 29
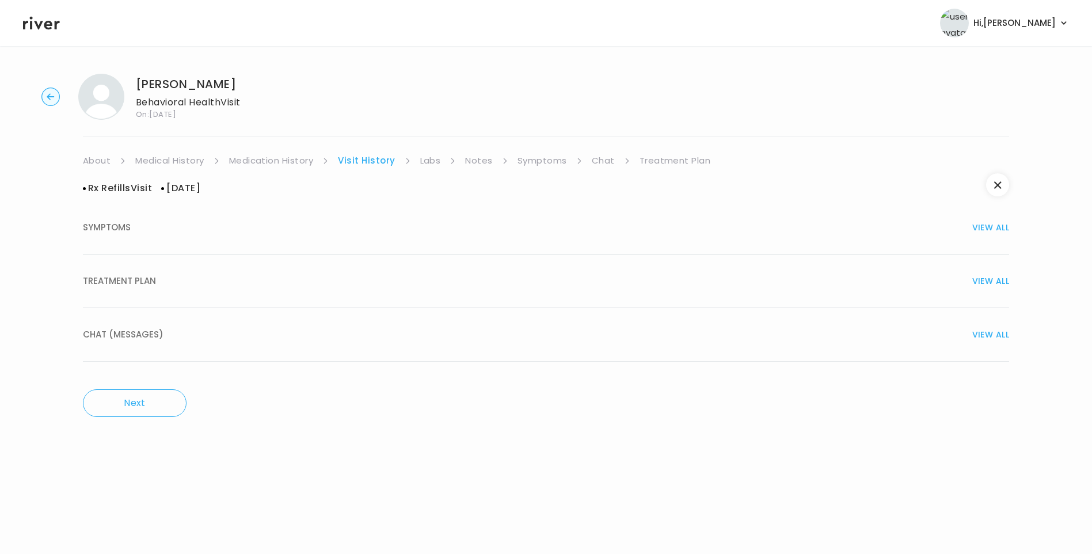
scroll to position [0, 0]
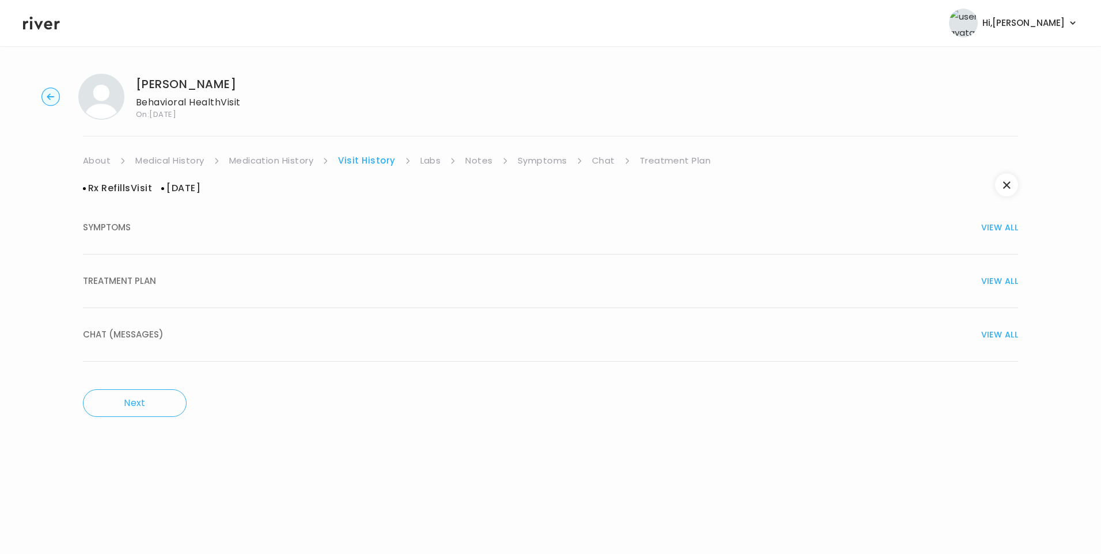
drag, startPoint x: 149, startPoint y: 290, endPoint x: 164, endPoint y: 289, distance: 15.0
click at [151, 290] on button "TREATMENT PLAN VIEW ALL" at bounding box center [550, 282] width 935 height 54
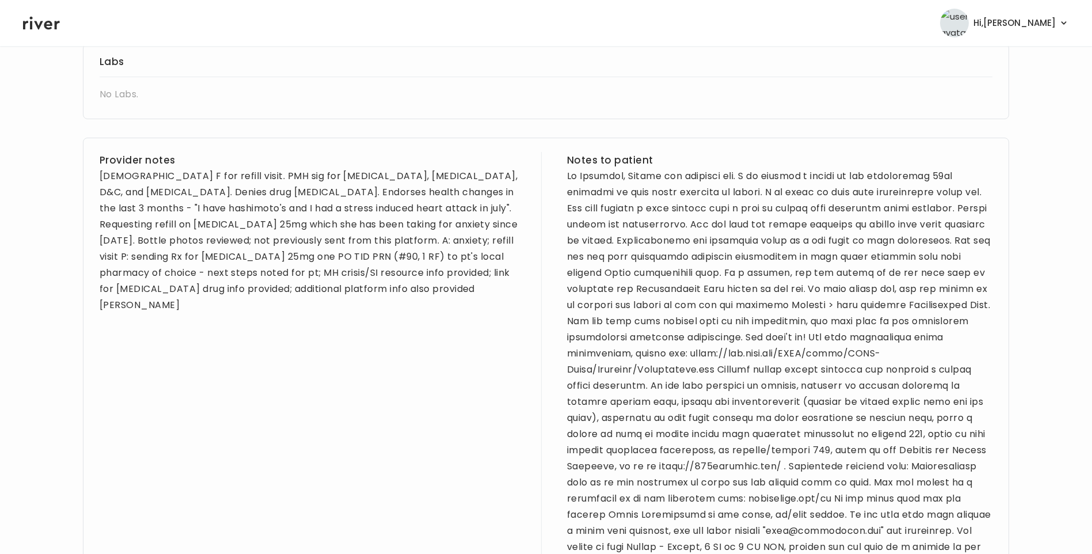
scroll to position [485, 0]
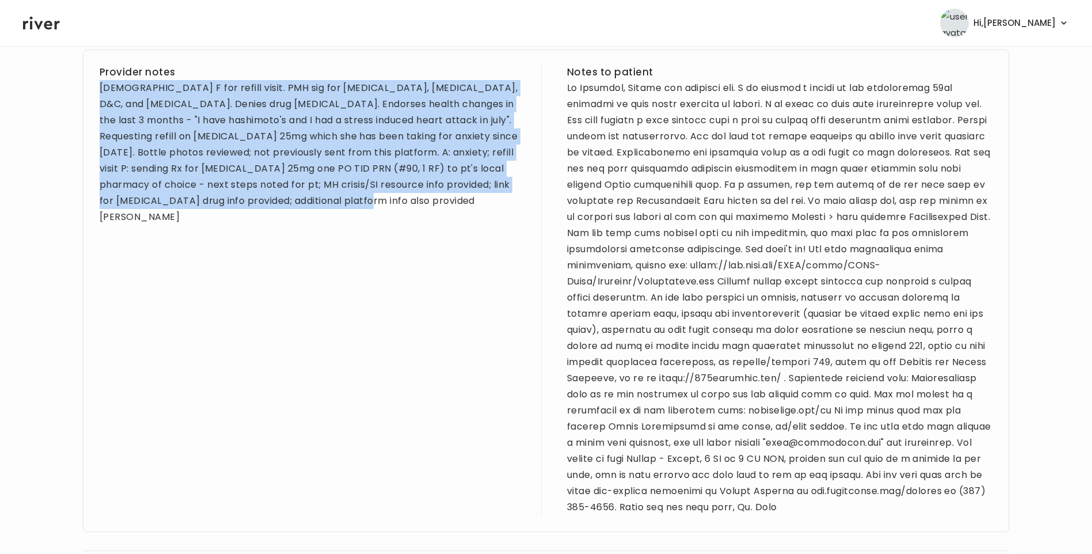
drag, startPoint x: 101, startPoint y: 88, endPoint x: 388, endPoint y: 207, distance: 310.5
click at [388, 207] on div "34 yo F for refill visit. PMH sig for depression, anxiety, PTSD, D&C, and tonsi…" at bounding box center [313, 152] width 426 height 145
copy div "34 yo F for refill visit. PMH sig for depression, anxiety, PTSD, D&C, and tonsi…"
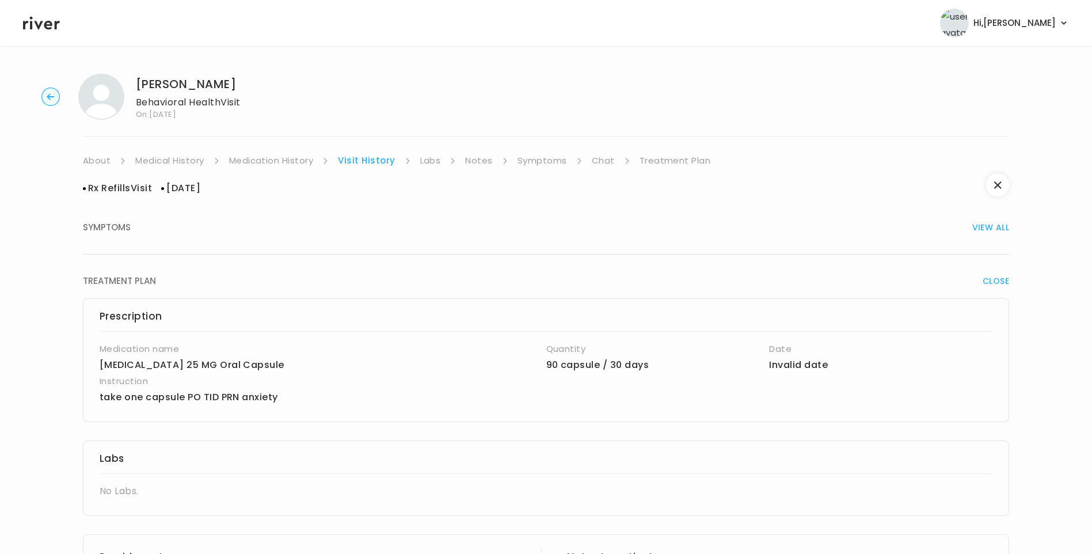
click at [96, 164] on link "About" at bounding box center [97, 161] width 28 height 16
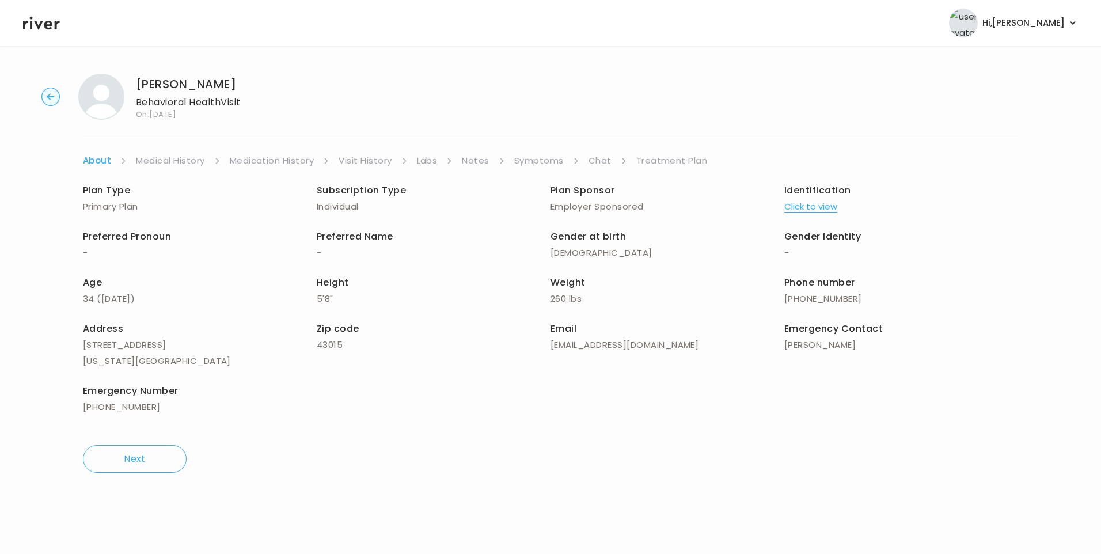
click at [177, 160] on link "Medical History" at bounding box center [170, 161] width 69 height 16
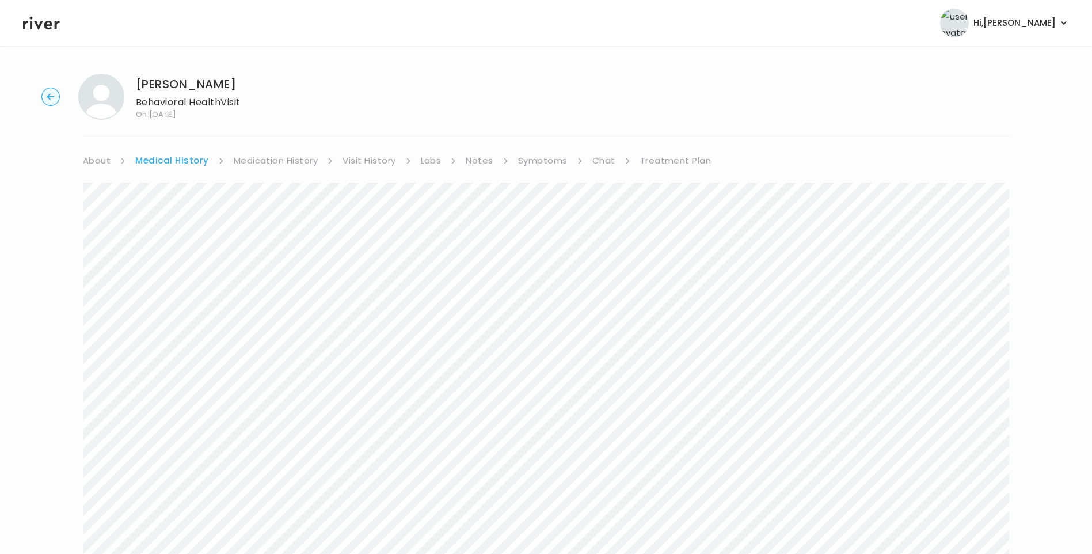
click at [679, 161] on link "Treatment Plan" at bounding box center [675, 161] width 71 height 16
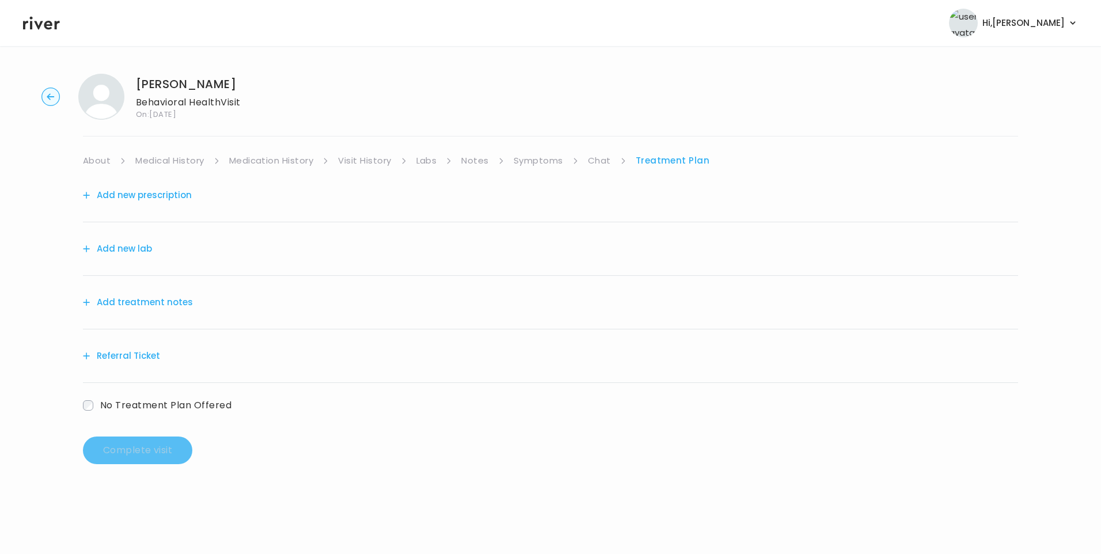
click at [172, 302] on button "Add treatment notes" at bounding box center [138, 302] width 110 height 16
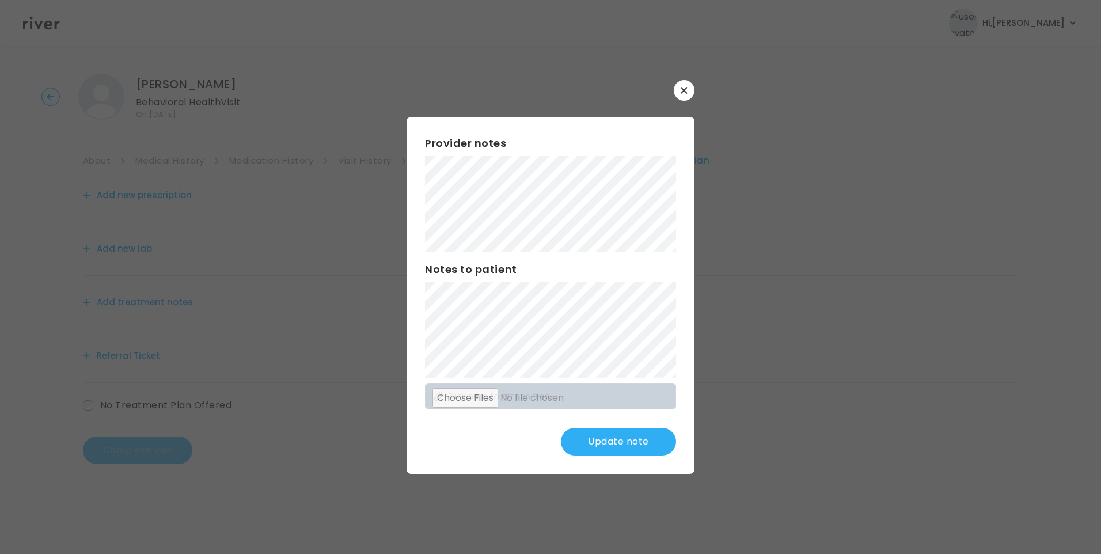
click at [630, 437] on button "Update note" at bounding box center [618, 442] width 115 height 28
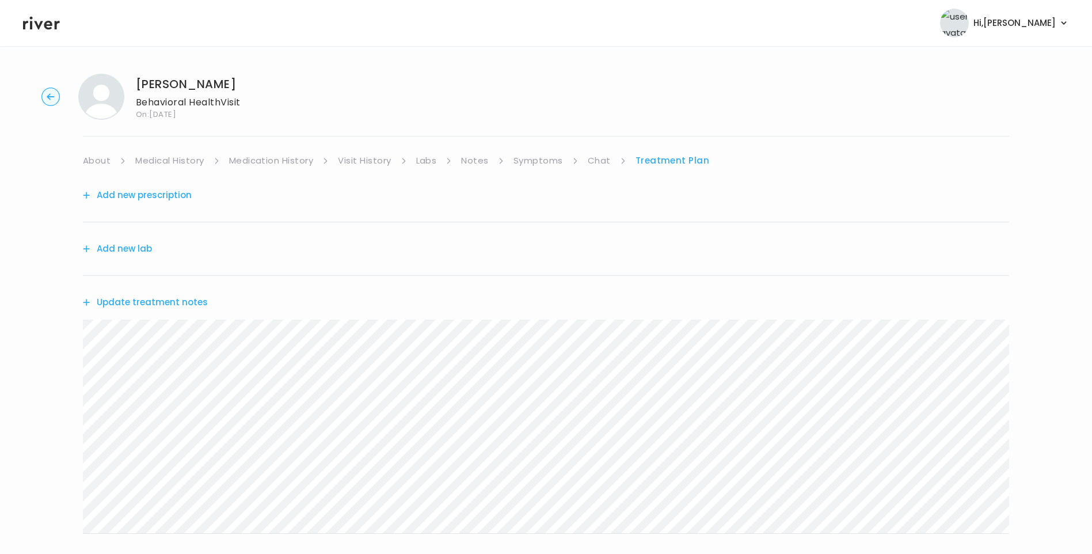
click at [295, 161] on link "Medication History" at bounding box center [271, 161] width 85 height 16
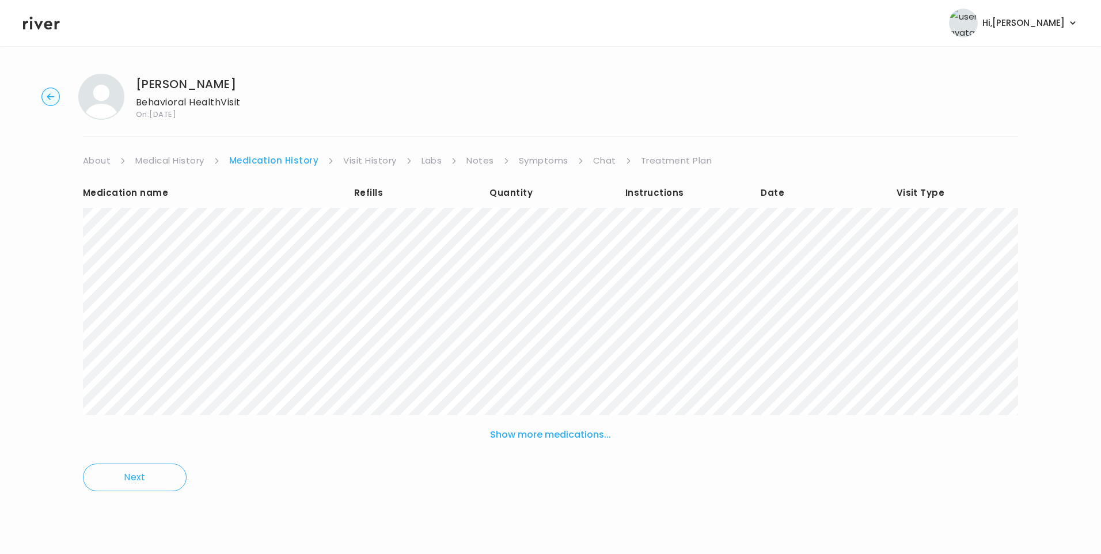
click at [542, 152] on div "Clarissa Acord Behavioral Health Visit On: 14 Oct 2025 About Medical History Me…" at bounding box center [550, 290] width 1101 height 452
click at [545, 155] on link "Symptoms" at bounding box center [544, 161] width 50 height 16
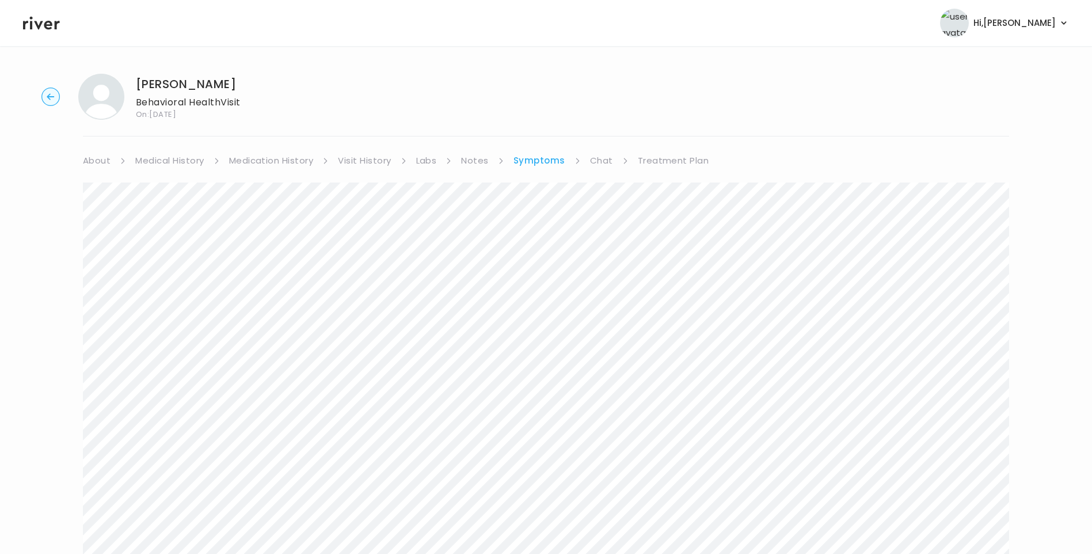
click at [680, 161] on link "Treatment Plan" at bounding box center [673, 161] width 71 height 16
click at [191, 303] on button "Update treatment notes" at bounding box center [145, 302] width 125 height 16
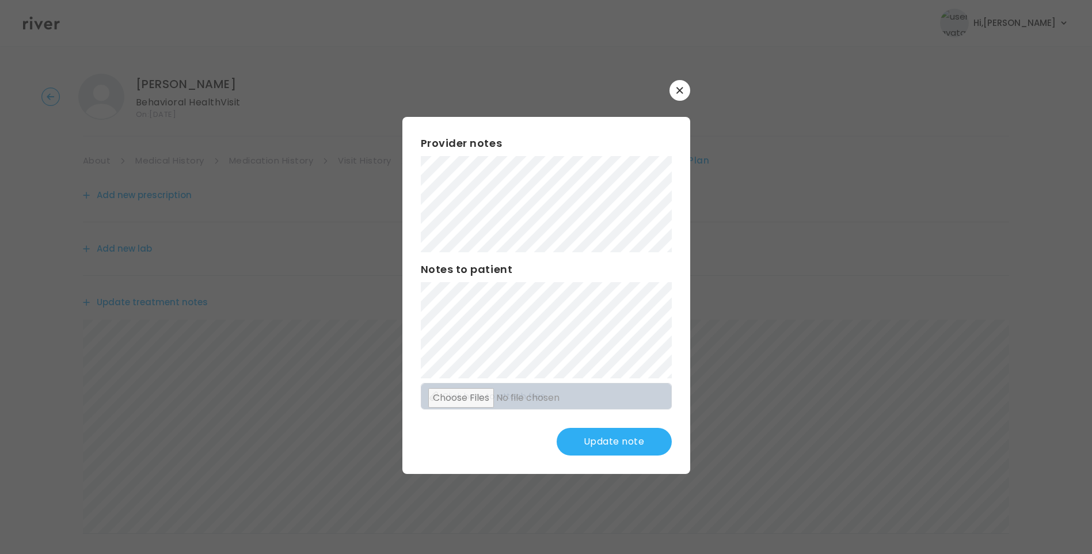
click at [640, 439] on button "Update note" at bounding box center [614, 442] width 115 height 28
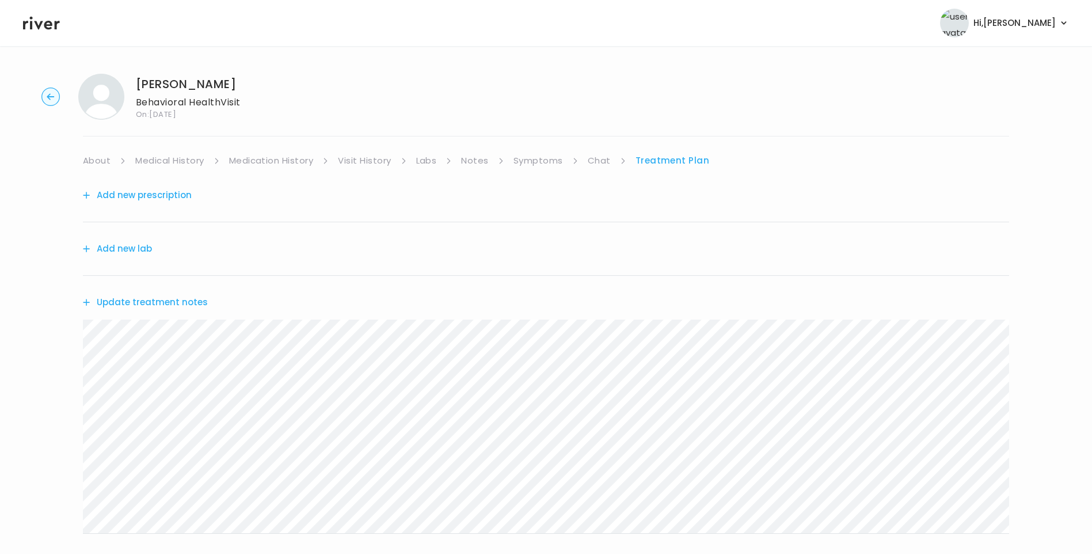
click at [195, 302] on button "Update treatment notes" at bounding box center [145, 302] width 125 height 16
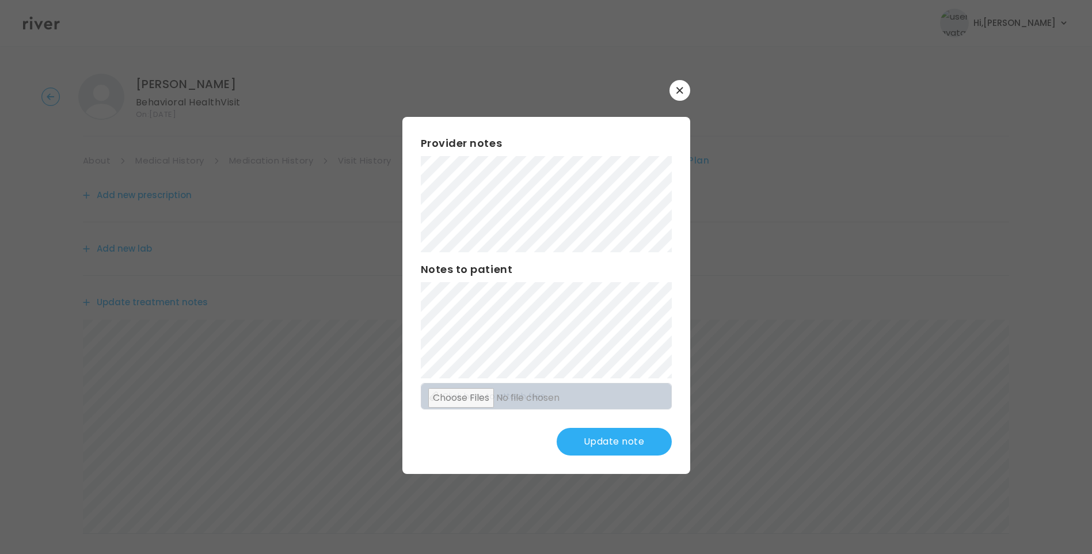
click at [613, 434] on button "Update note" at bounding box center [614, 442] width 115 height 28
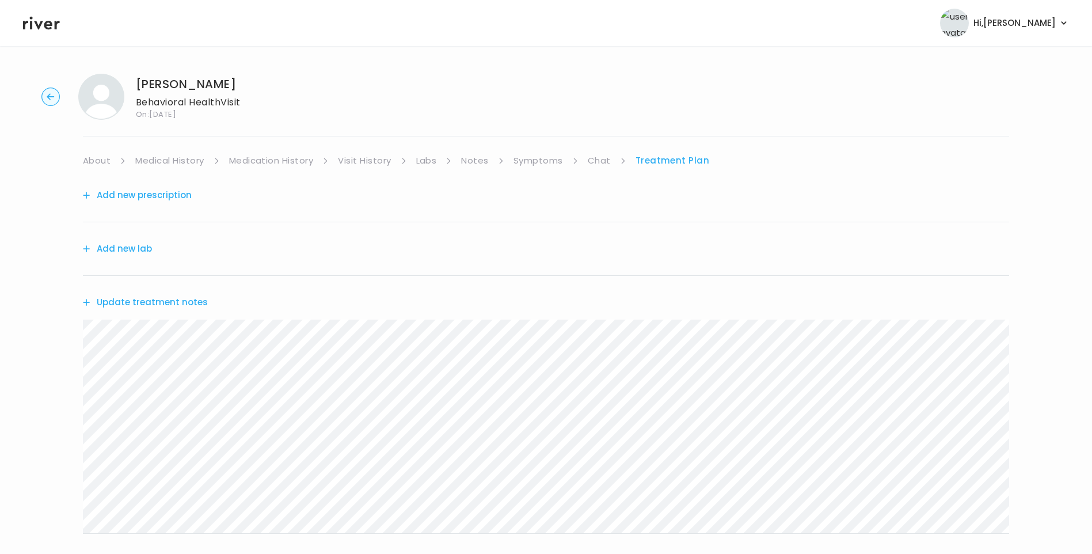
click at [266, 160] on link "Medication History" at bounding box center [271, 161] width 85 height 16
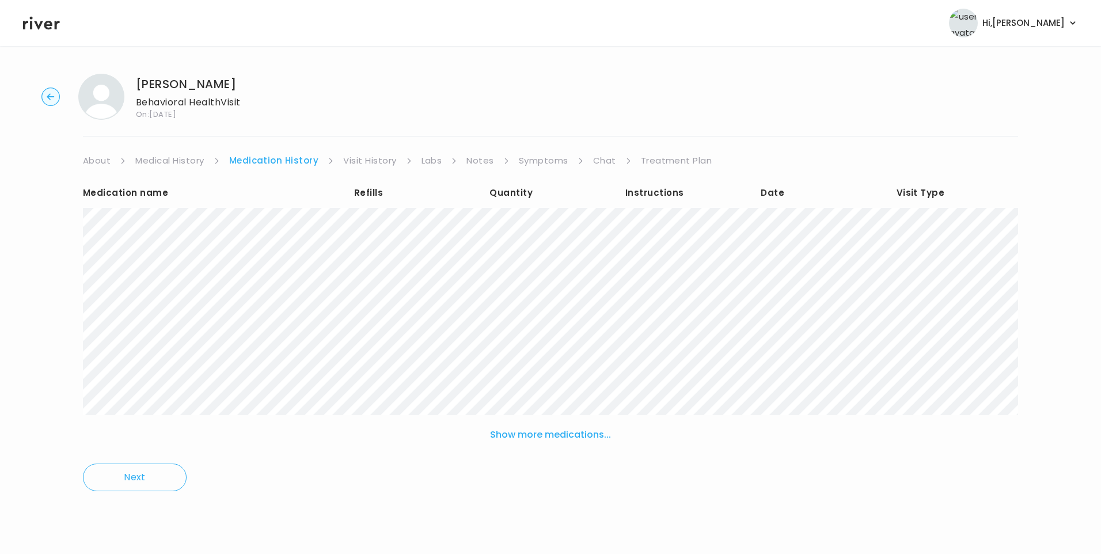
click at [651, 151] on div "Clarissa Acord Behavioral Health Visit On: 14 Oct 2025 About Medical History Me…" at bounding box center [550, 290] width 1101 height 452
click at [657, 161] on link "Treatment Plan" at bounding box center [676, 161] width 71 height 16
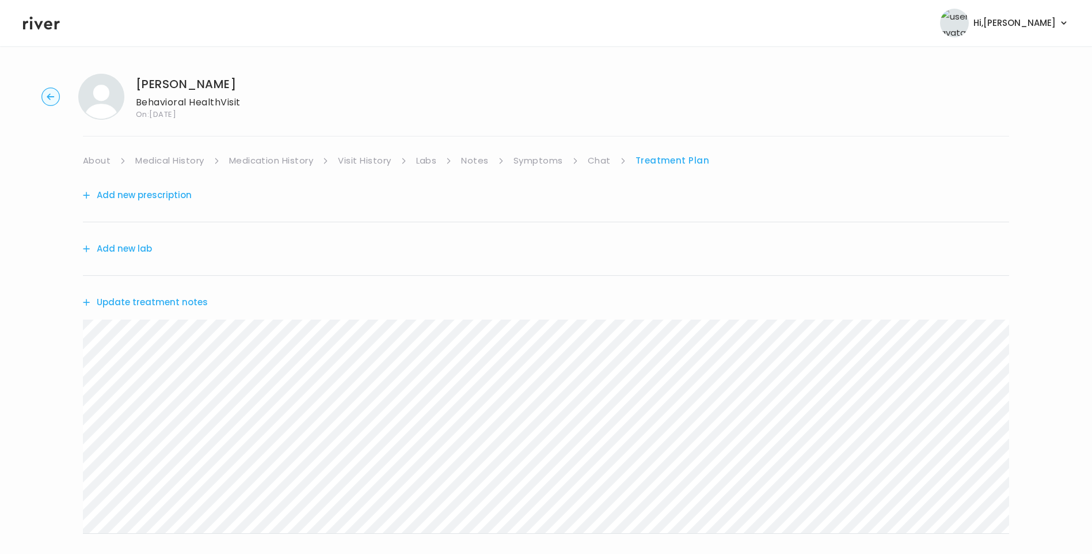
click at [154, 301] on button "Update treatment notes" at bounding box center [145, 302] width 125 height 16
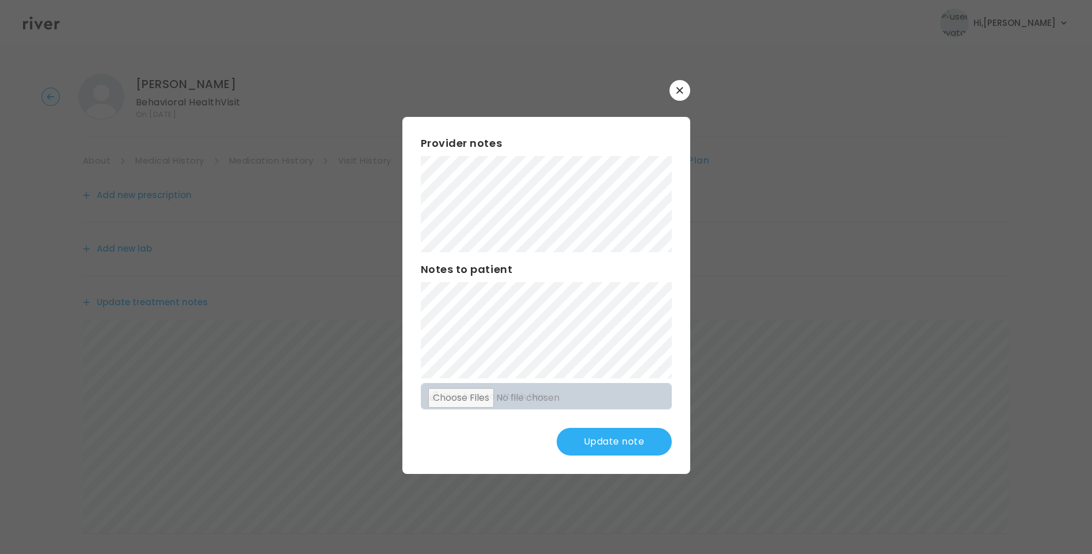
click at [650, 442] on button "Update note" at bounding box center [614, 442] width 115 height 28
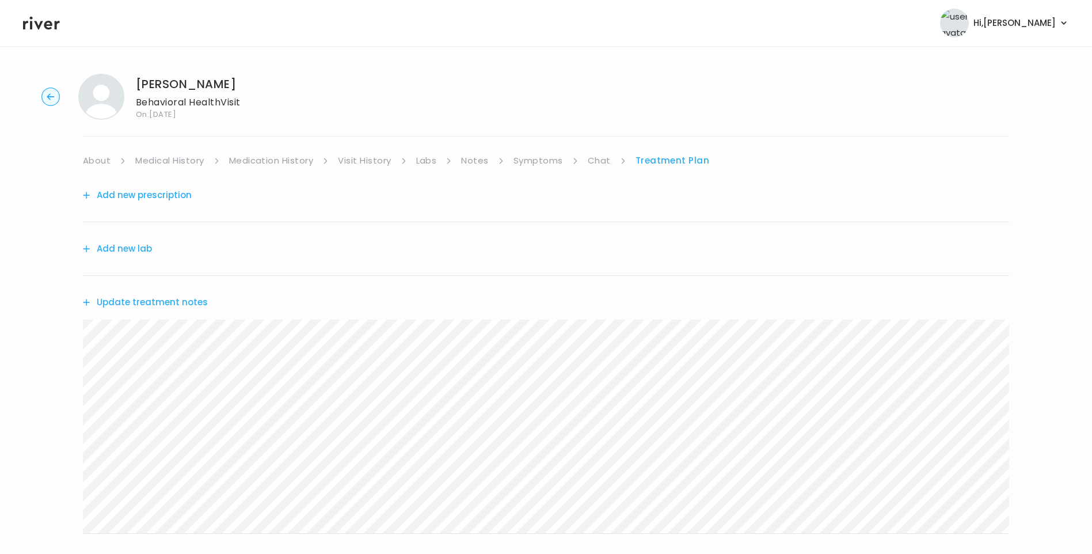
click at [603, 162] on link "Chat" at bounding box center [599, 161] width 23 height 16
click at [654, 160] on link "Treatment Plan" at bounding box center [672, 161] width 71 height 16
click at [283, 157] on link "Medication History" at bounding box center [271, 161] width 85 height 16
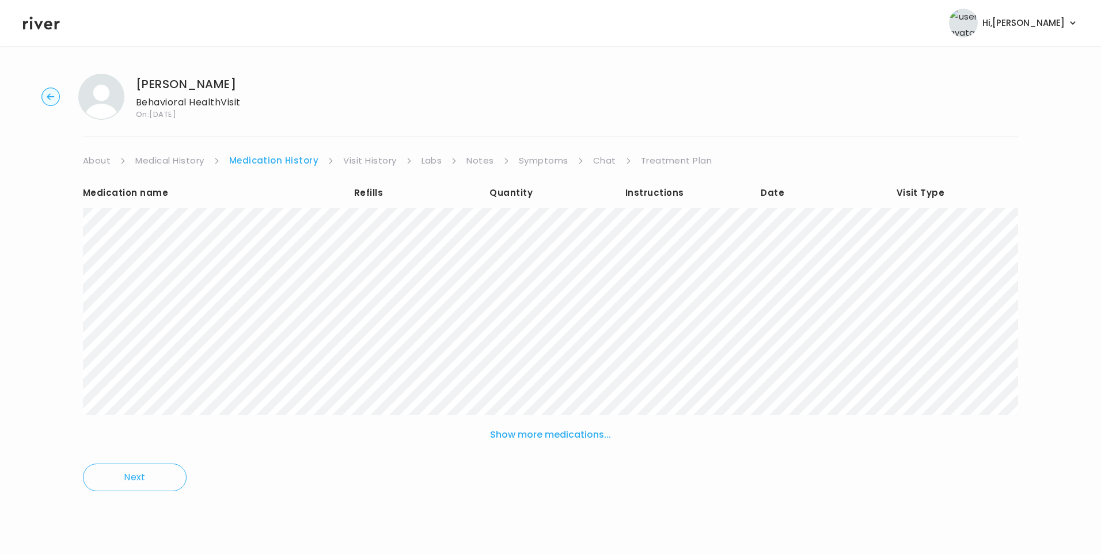
click at [685, 161] on link "Treatment Plan" at bounding box center [676, 161] width 71 height 16
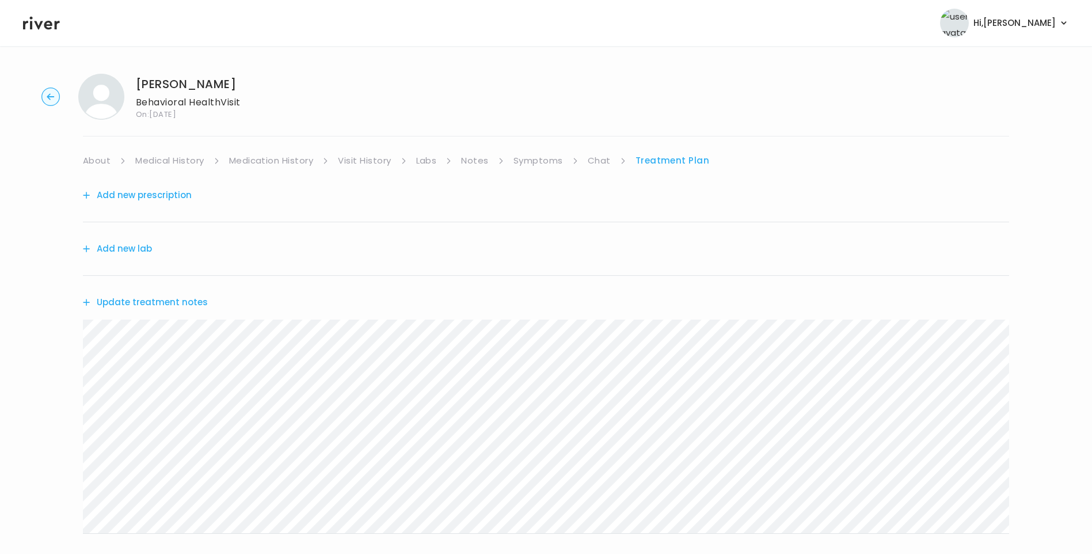
click at [192, 305] on button "Update treatment notes" at bounding box center [145, 302] width 125 height 16
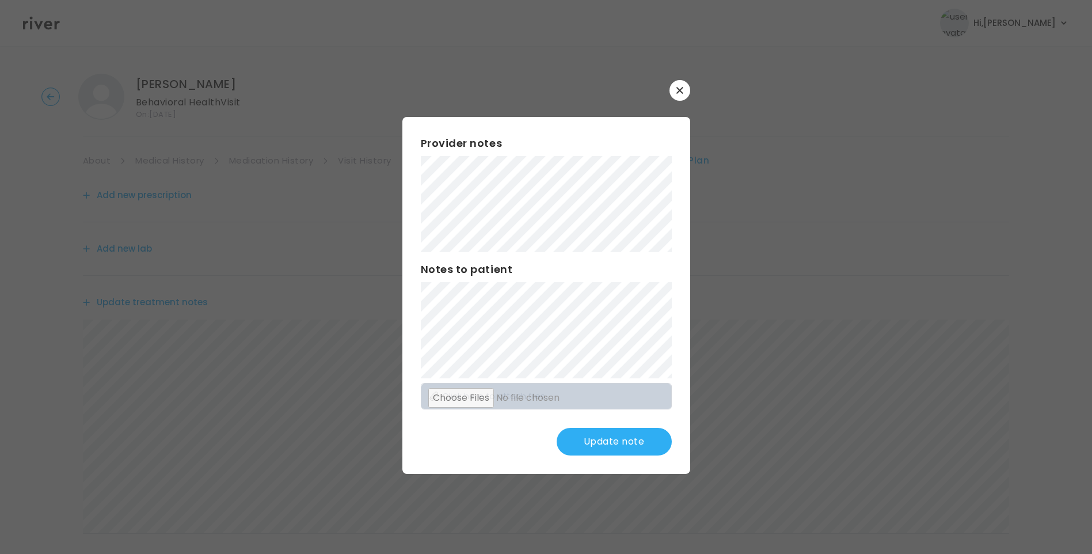
click at [635, 441] on button "Update note" at bounding box center [614, 442] width 115 height 28
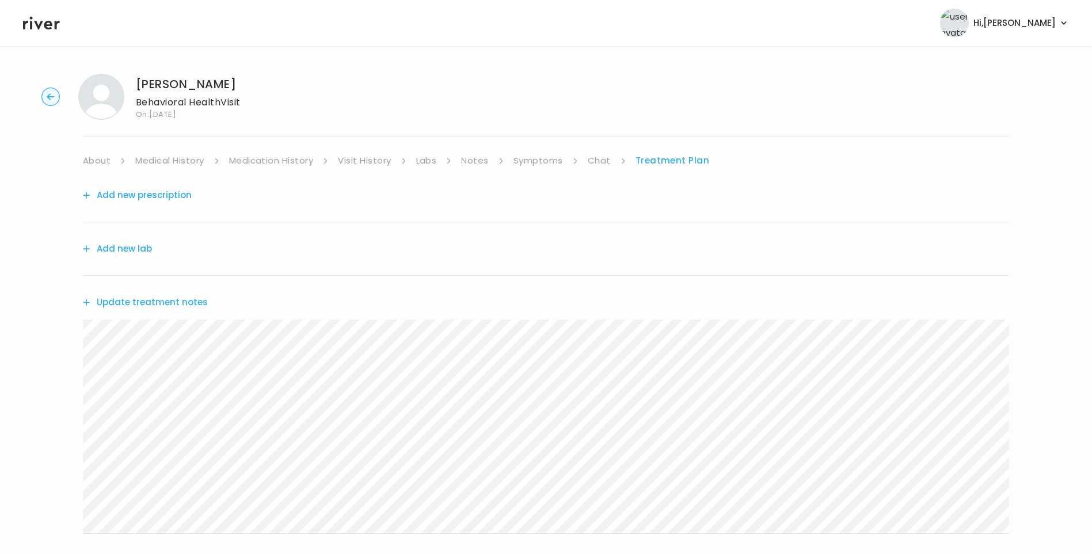
click at [192, 306] on button "Update treatment notes" at bounding box center [145, 302] width 125 height 16
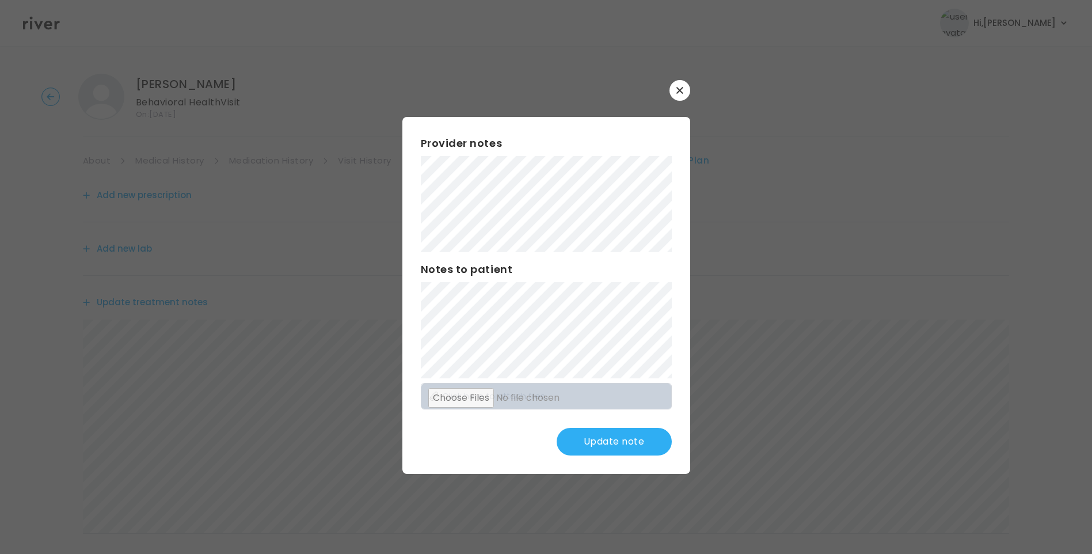
click at [633, 440] on button "Update note" at bounding box center [614, 442] width 115 height 28
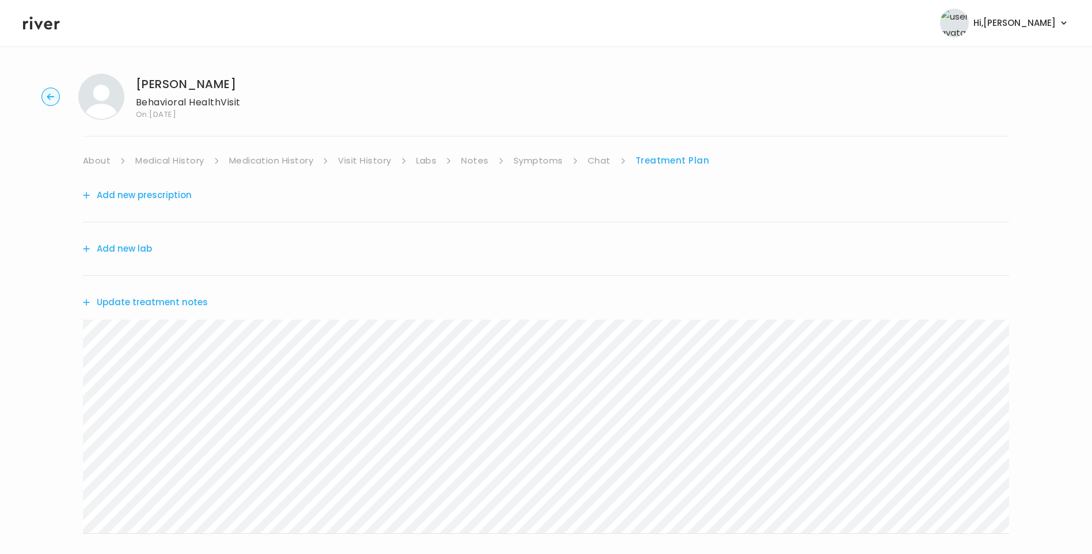
click at [155, 297] on button "Update treatment notes" at bounding box center [145, 302] width 125 height 16
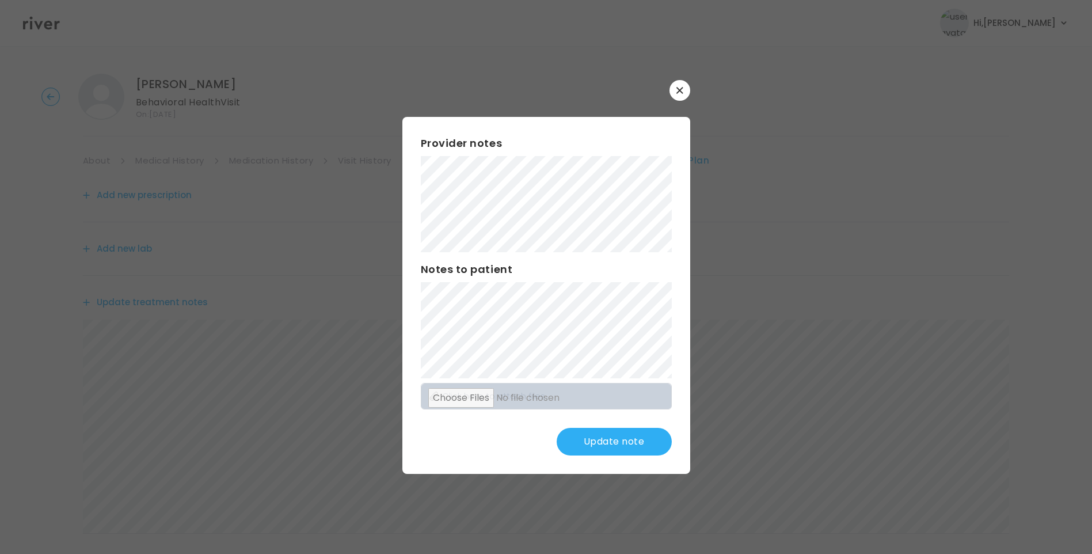
click at [617, 438] on button "Update note" at bounding box center [614, 442] width 115 height 28
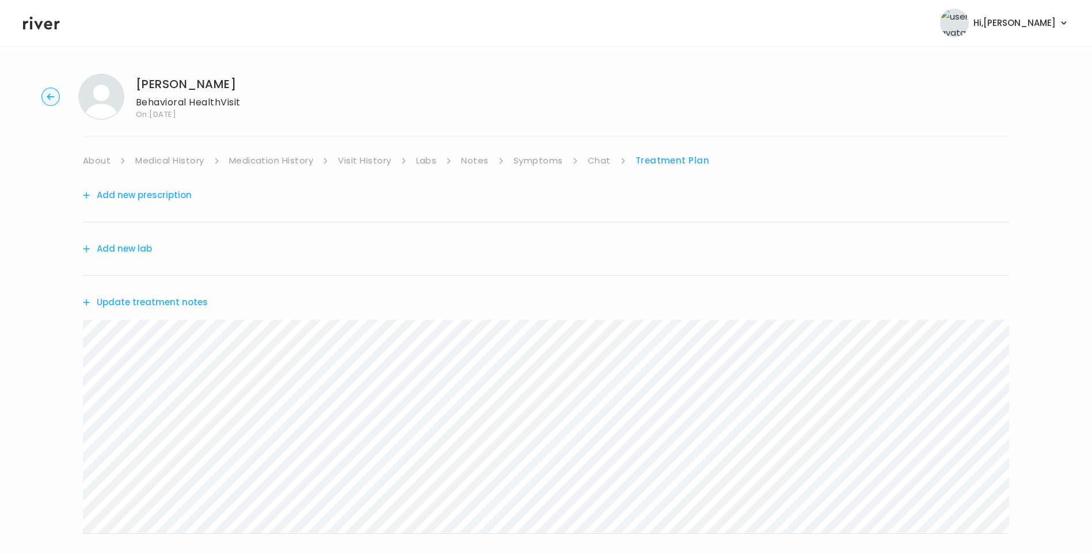
drag, startPoint x: 185, startPoint y: 302, endPoint x: 191, endPoint y: 303, distance: 5.9
click at [191, 303] on button "Update treatment notes" at bounding box center [145, 302] width 125 height 16
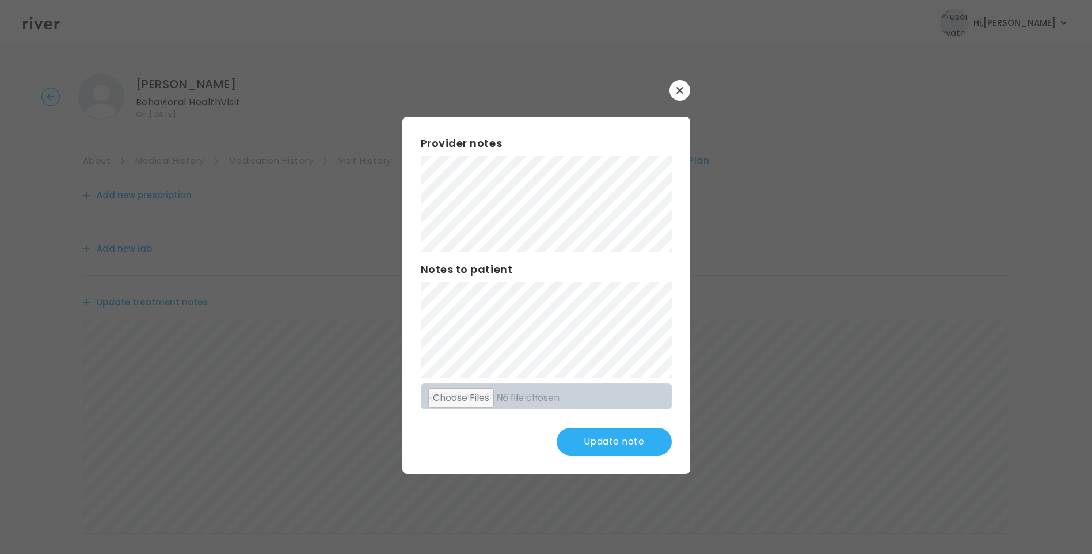
click at [628, 439] on button "Update note" at bounding box center [614, 442] width 115 height 28
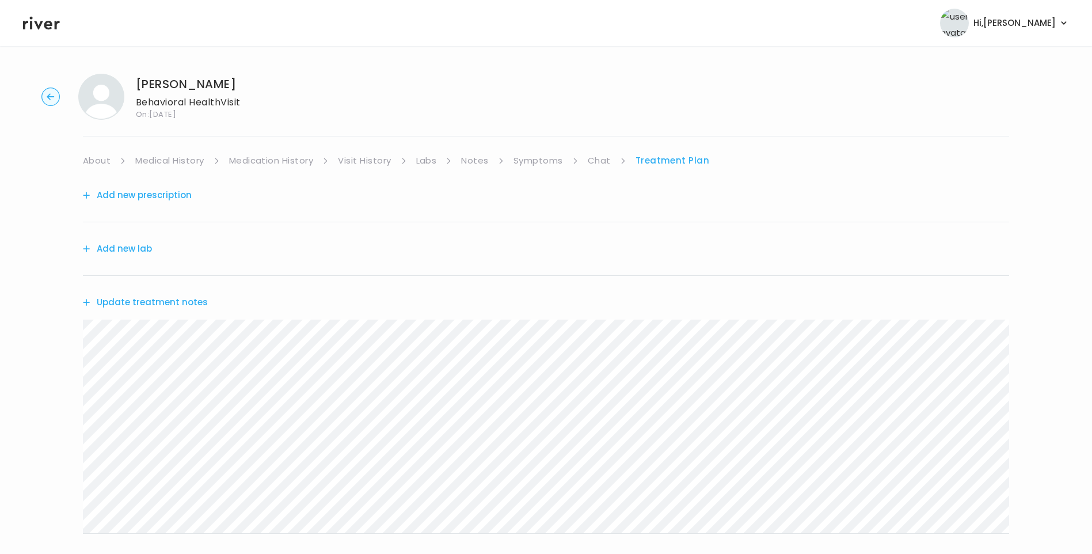
click at [157, 297] on button "Update treatment notes" at bounding box center [145, 302] width 125 height 16
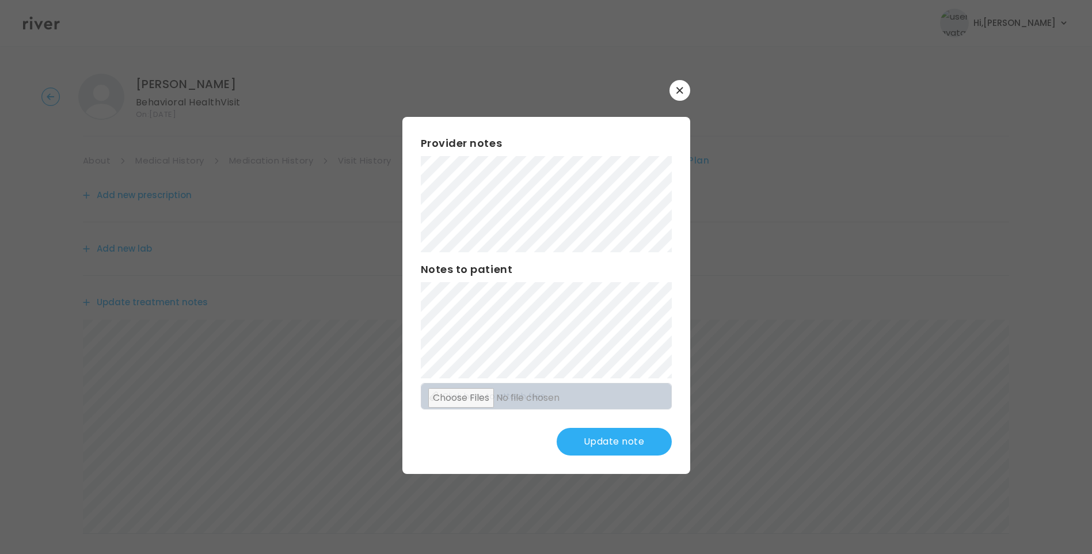
click at [630, 446] on button "Update note" at bounding box center [614, 442] width 115 height 28
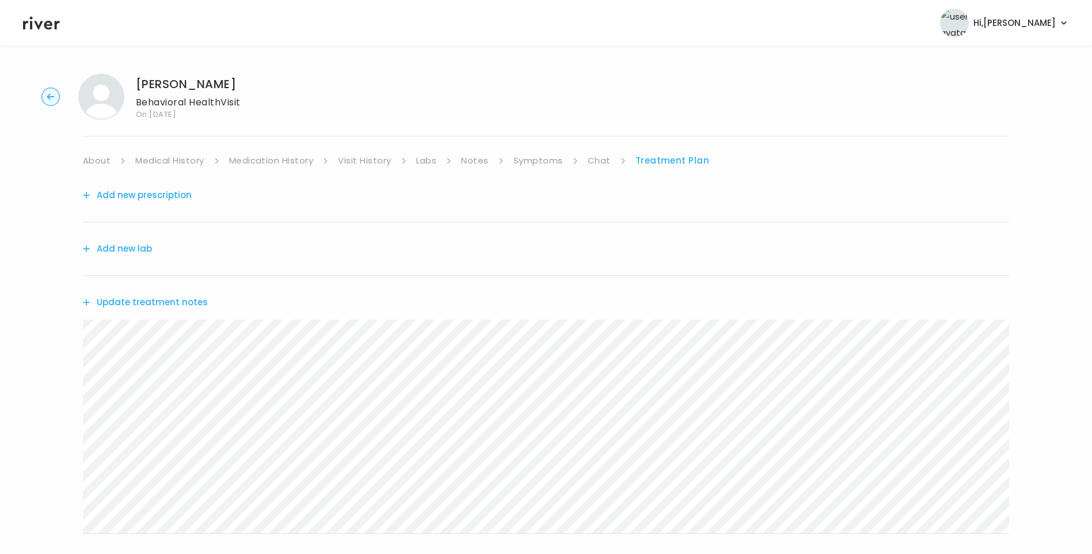
click at [257, 161] on link "Medication History" at bounding box center [271, 161] width 85 height 16
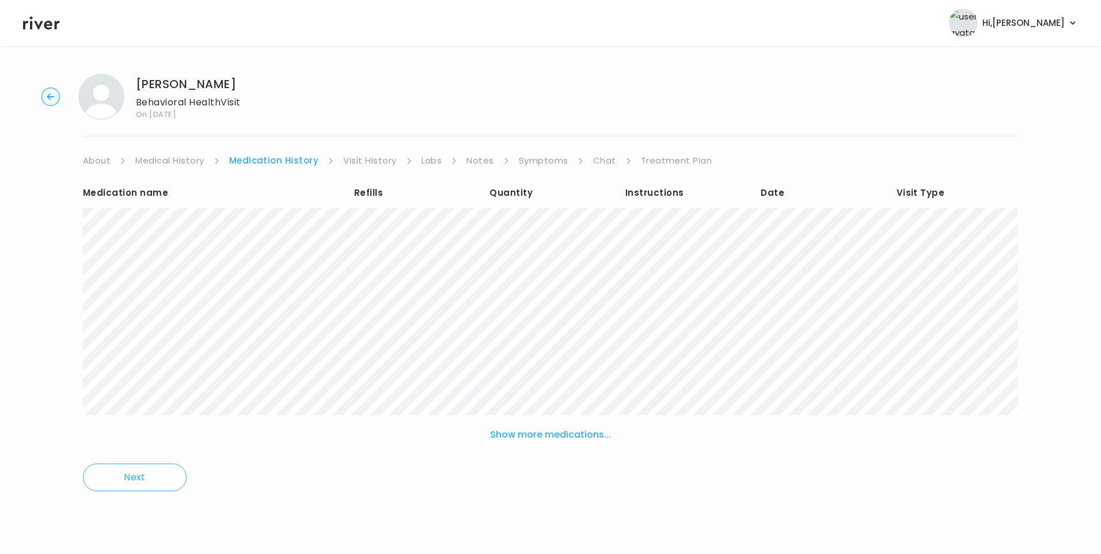
click at [655, 162] on link "Treatment Plan" at bounding box center [676, 161] width 71 height 16
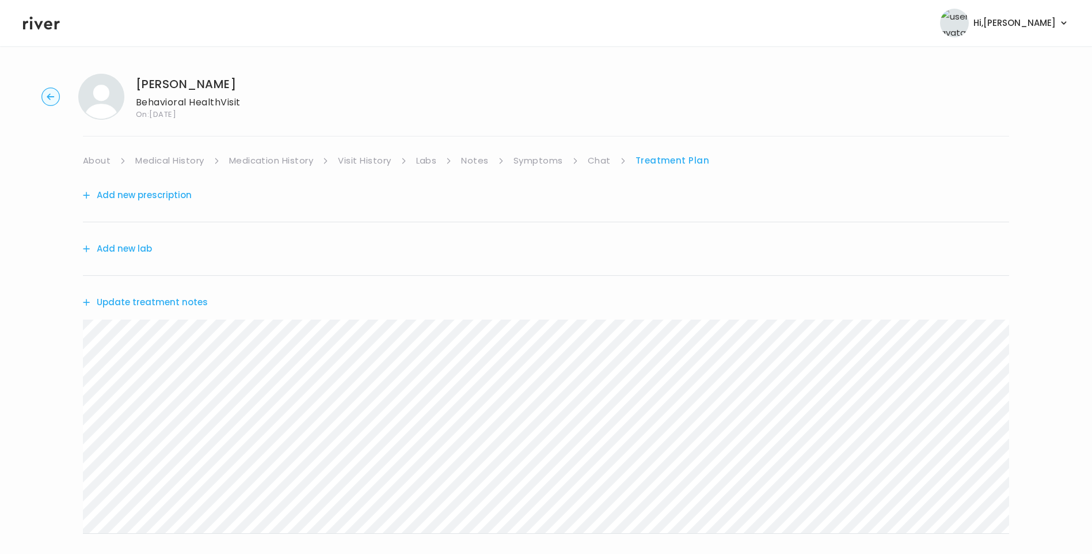
click at [160, 198] on button "Add new prescription" at bounding box center [137, 195] width 109 height 16
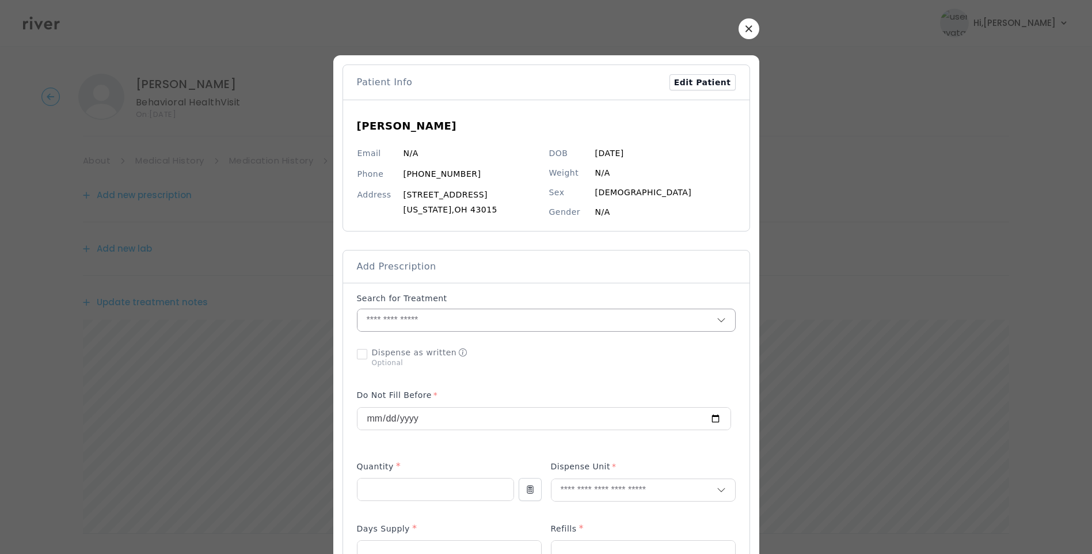
click at [417, 317] on input "text" at bounding box center [537, 320] width 359 height 22
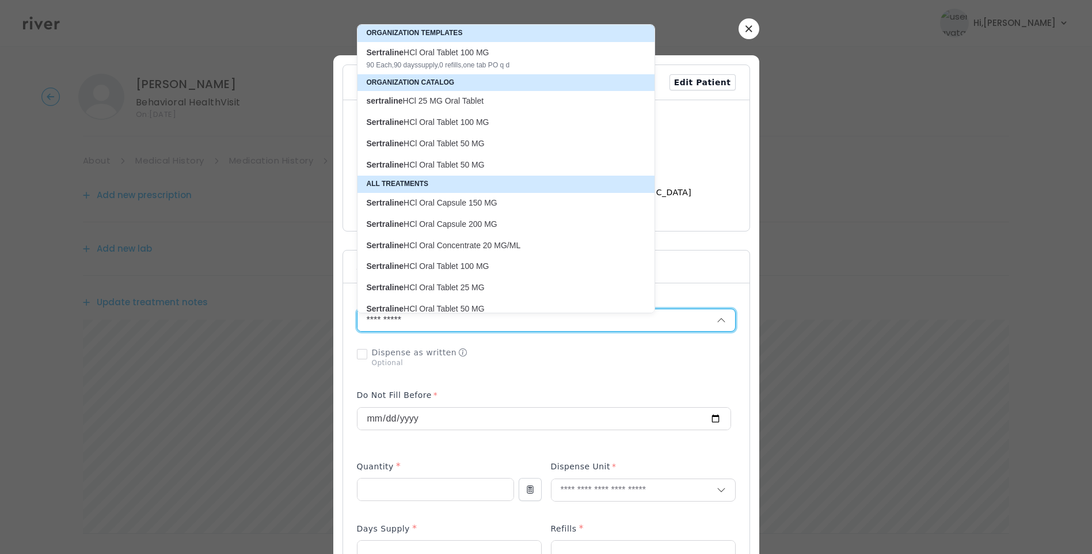
click at [442, 59] on div "Sertraline HCl Oral Tablet 100 MG 90 Each , 90 days supply, 0 refills , one tab…" at bounding box center [499, 58] width 265 height 23
type input "**********"
type input "**"
type input "*"
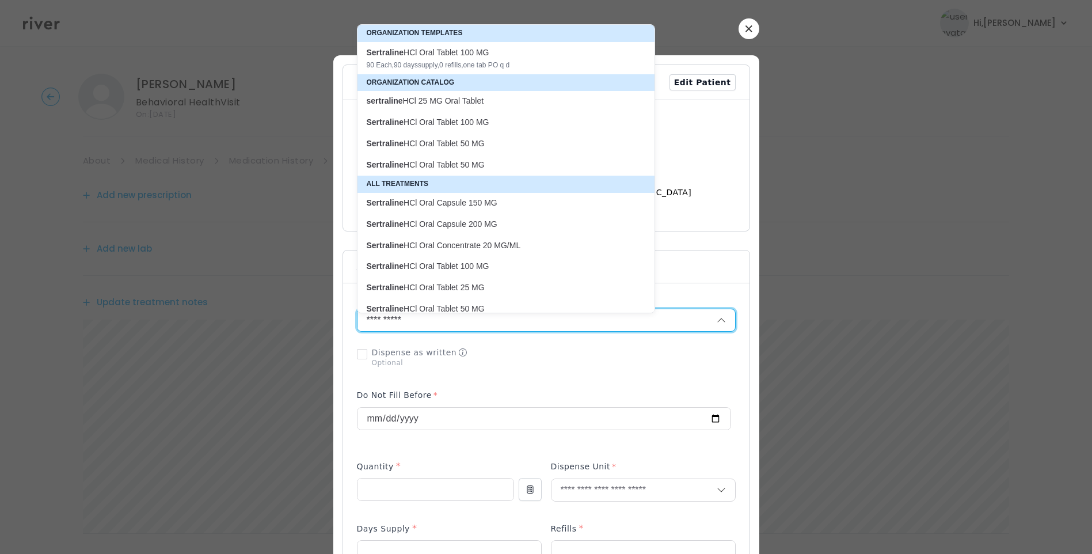
type textarea "**********"
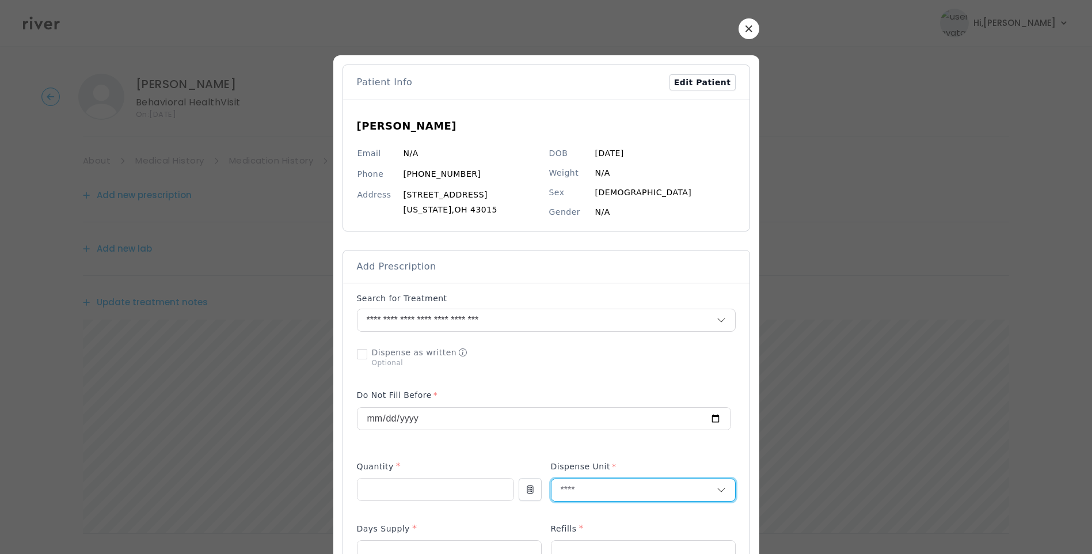
click at [585, 491] on input "text" at bounding box center [634, 490] width 165 height 22
type input "****"
click at [589, 507] on p "Tablet" at bounding box center [643, 514] width 151 height 17
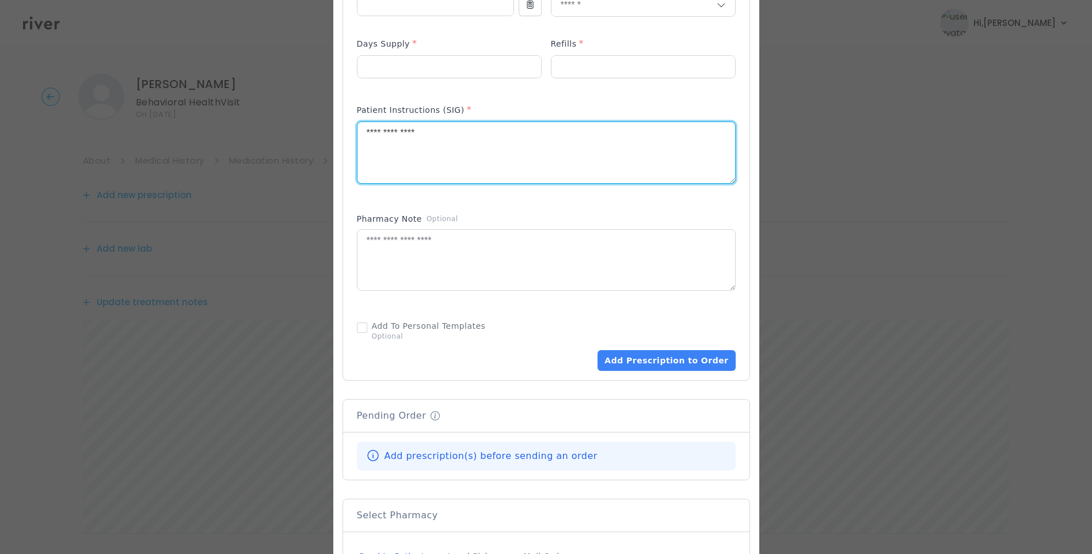
drag, startPoint x: 469, startPoint y: 151, endPoint x: 305, endPoint y: 134, distance: 165.0
click at [305, 134] on div "​" at bounding box center [546, 114] width 1092 height 1199
type textarea "**********"
click at [461, 261] on textarea at bounding box center [547, 260] width 378 height 61
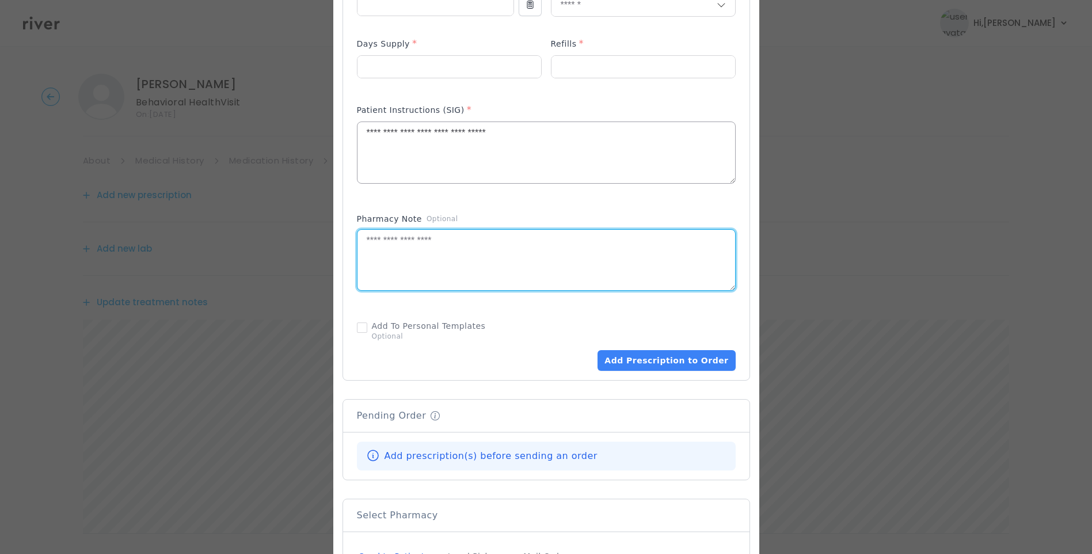
click at [537, 126] on textarea "**********" at bounding box center [547, 152] width 378 height 61
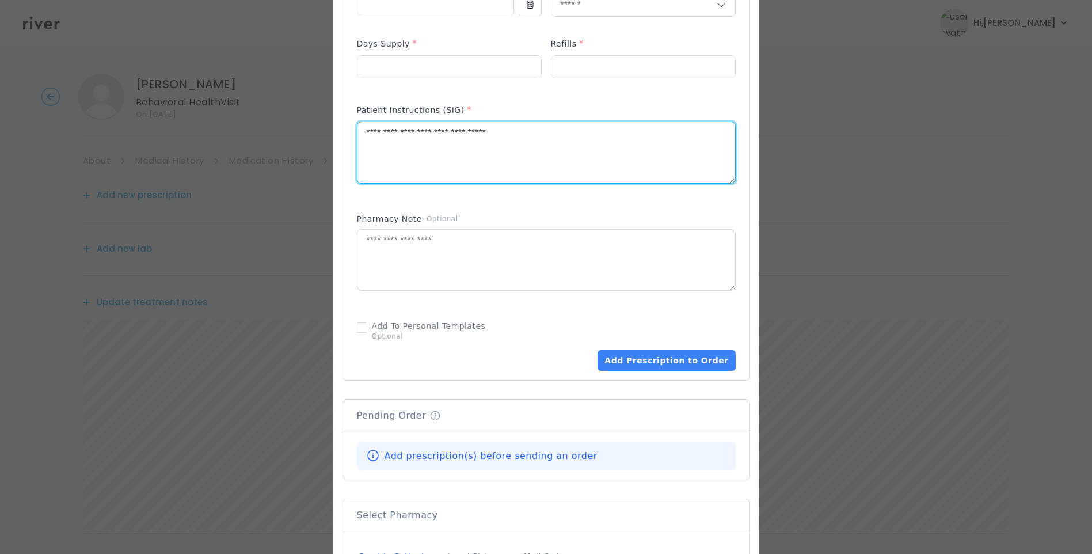
click at [555, 107] on div "Patient Instructions (SIG) *" at bounding box center [546, 112] width 379 height 18
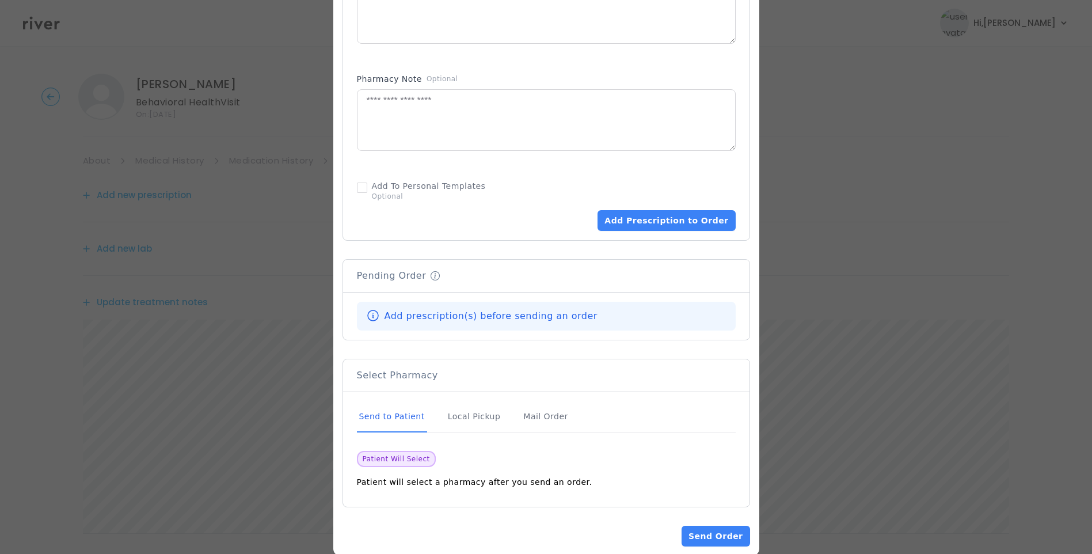
scroll to position [645, 0]
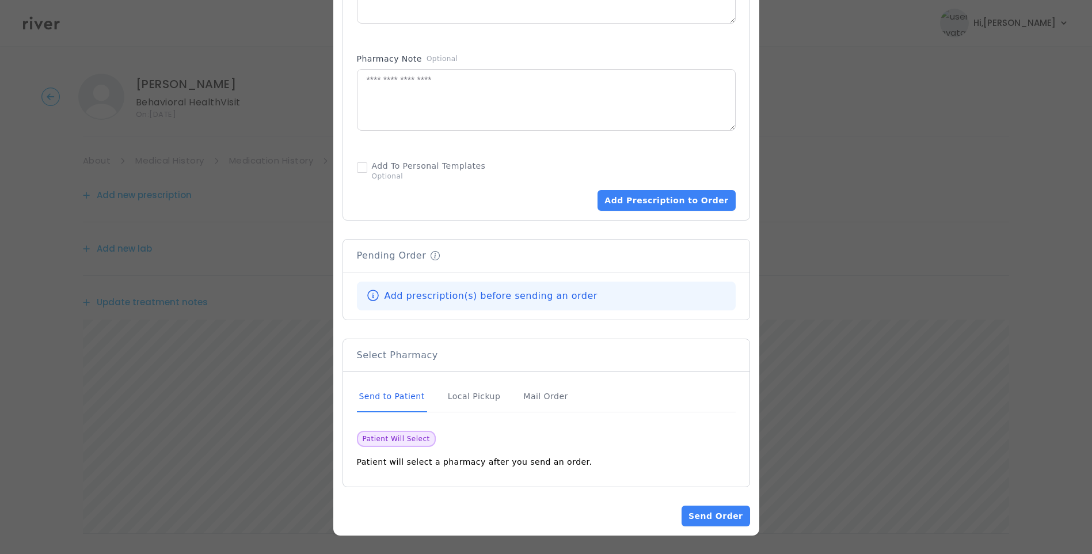
click at [391, 400] on div "Send to Patient" at bounding box center [392, 396] width 70 height 31
click at [674, 203] on button "Add Prescription to Order" at bounding box center [667, 200] width 138 height 21
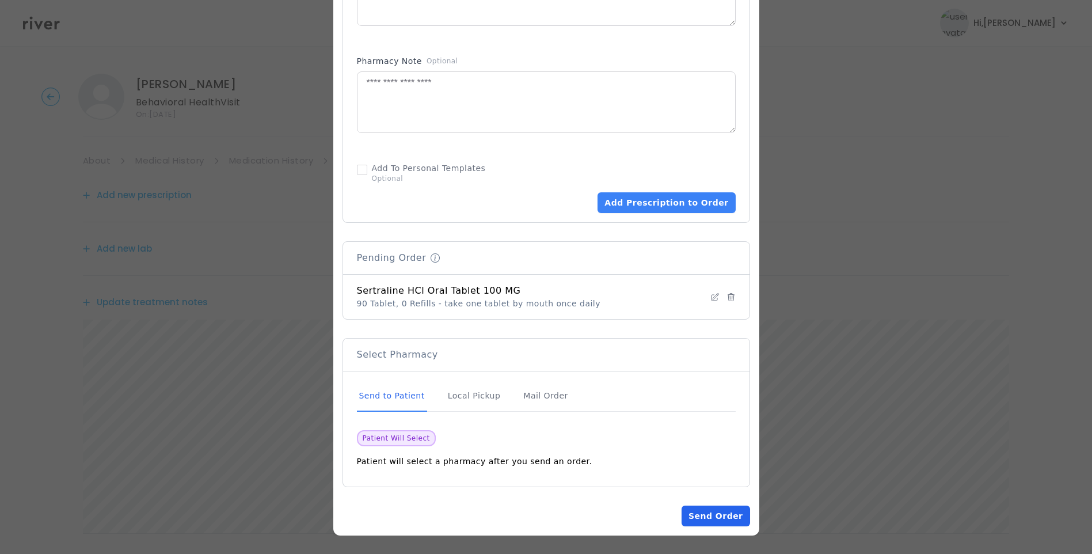
click at [722, 522] on button "Send Order" at bounding box center [716, 516] width 68 height 21
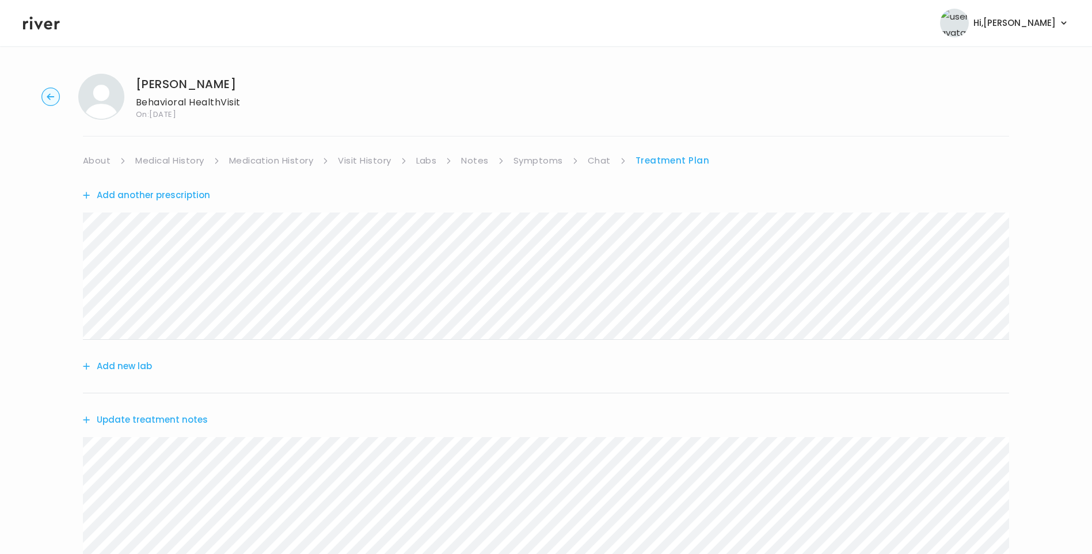
click at [299, 160] on link "Medication History" at bounding box center [271, 161] width 85 height 16
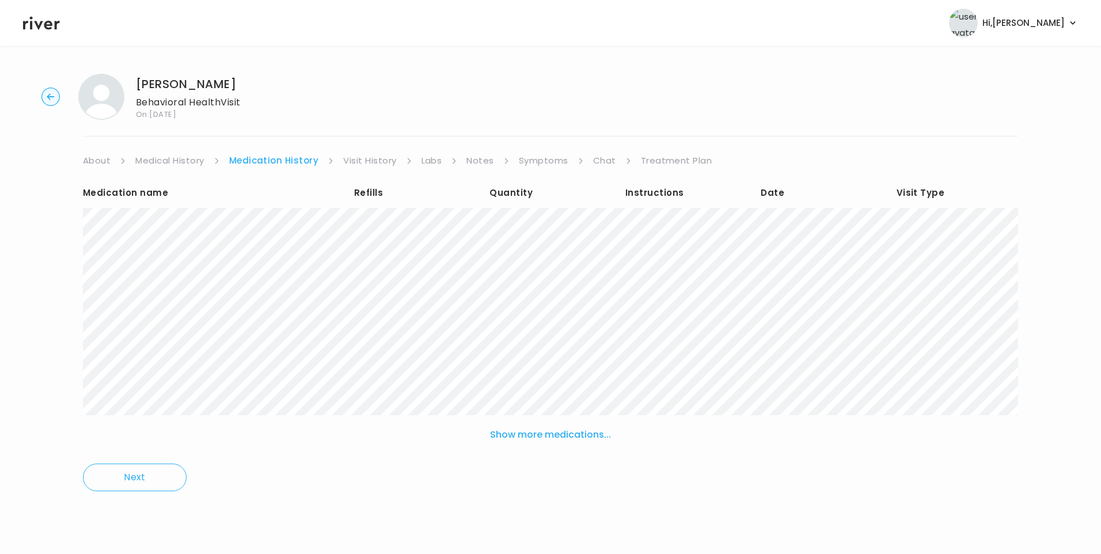
click at [671, 163] on link "Treatment Plan" at bounding box center [676, 161] width 71 height 16
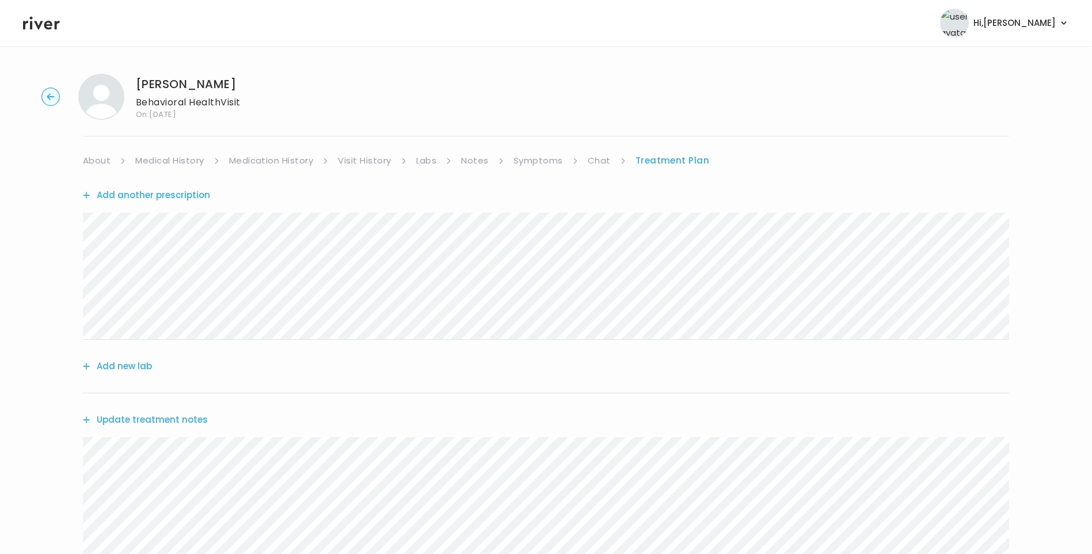
click at [538, 158] on link "Symptoms" at bounding box center [539, 161] width 50 height 16
click at [671, 164] on link "Treatment Plan" at bounding box center [673, 161] width 71 height 16
click at [102, 158] on link "About" at bounding box center [97, 161] width 28 height 16
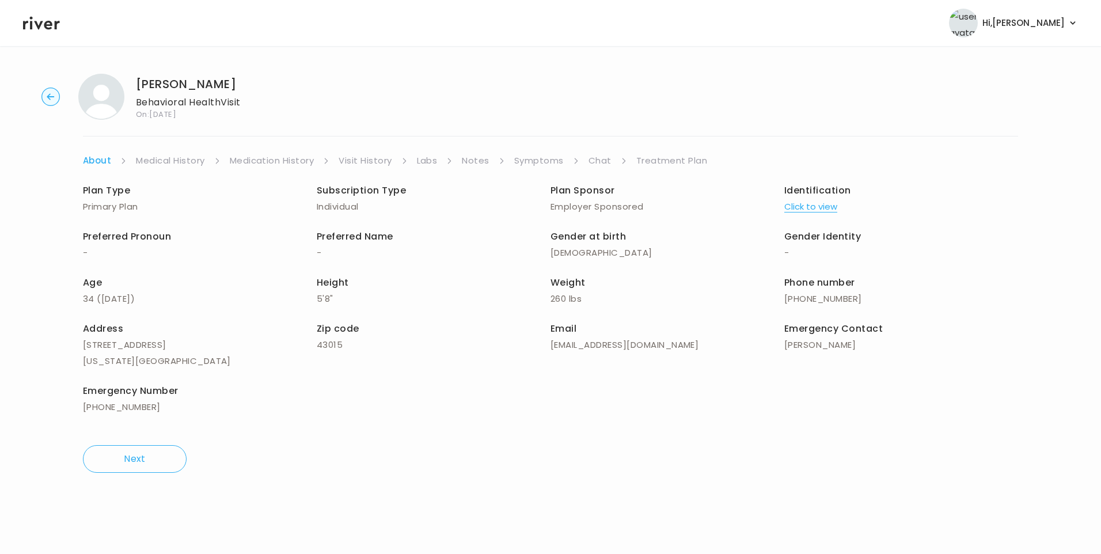
click at [644, 160] on link "Treatment Plan" at bounding box center [671, 161] width 71 height 16
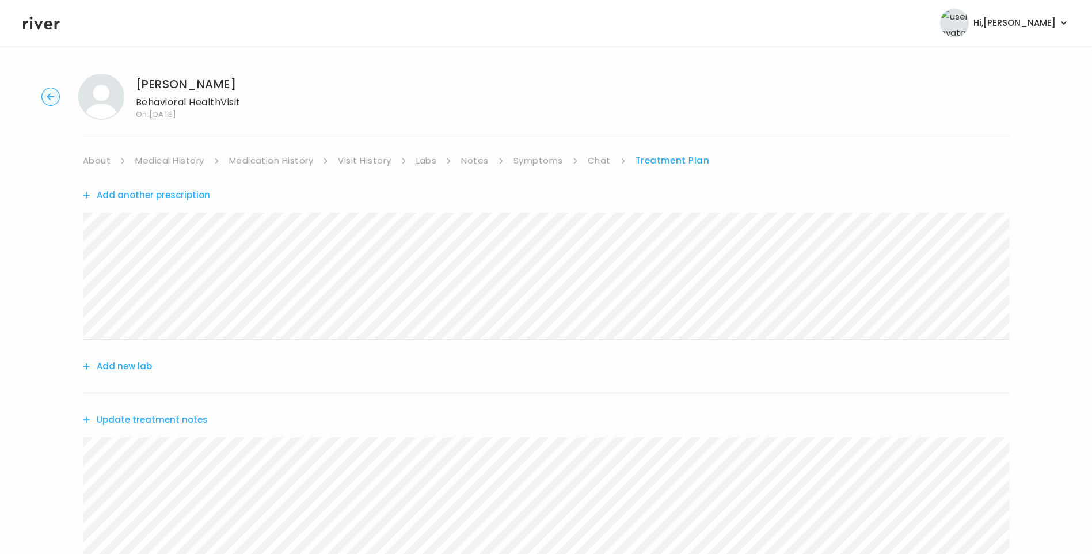
click at [93, 158] on link "About" at bounding box center [97, 161] width 28 height 16
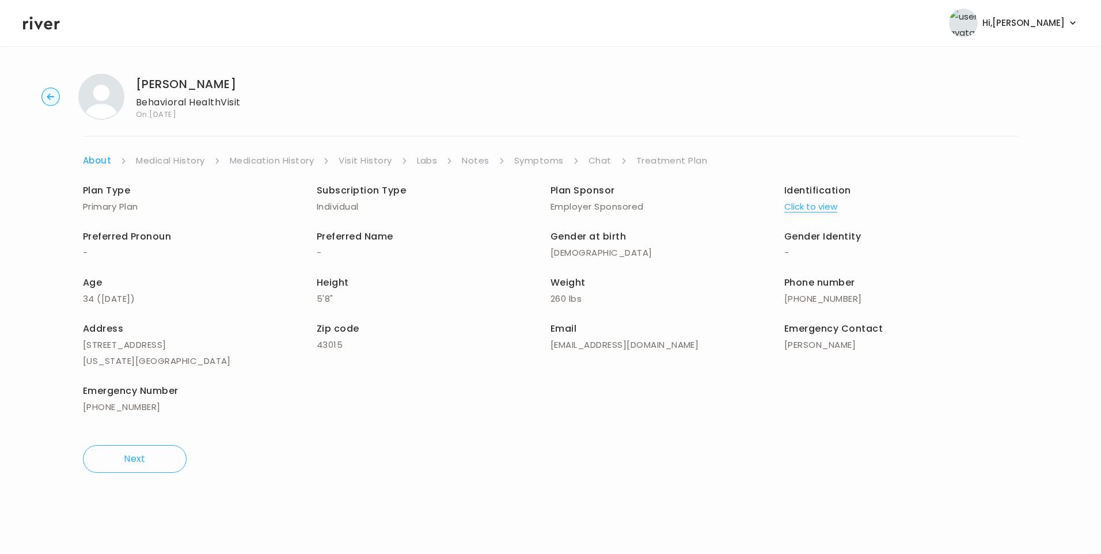
click at [654, 160] on link "Treatment Plan" at bounding box center [671, 161] width 71 height 16
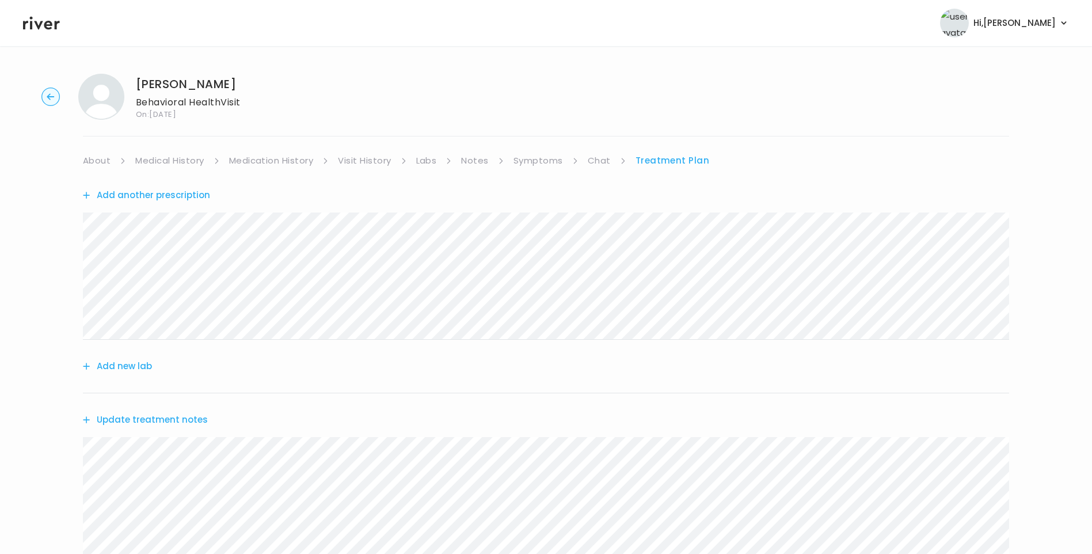
scroll to position [260, 0]
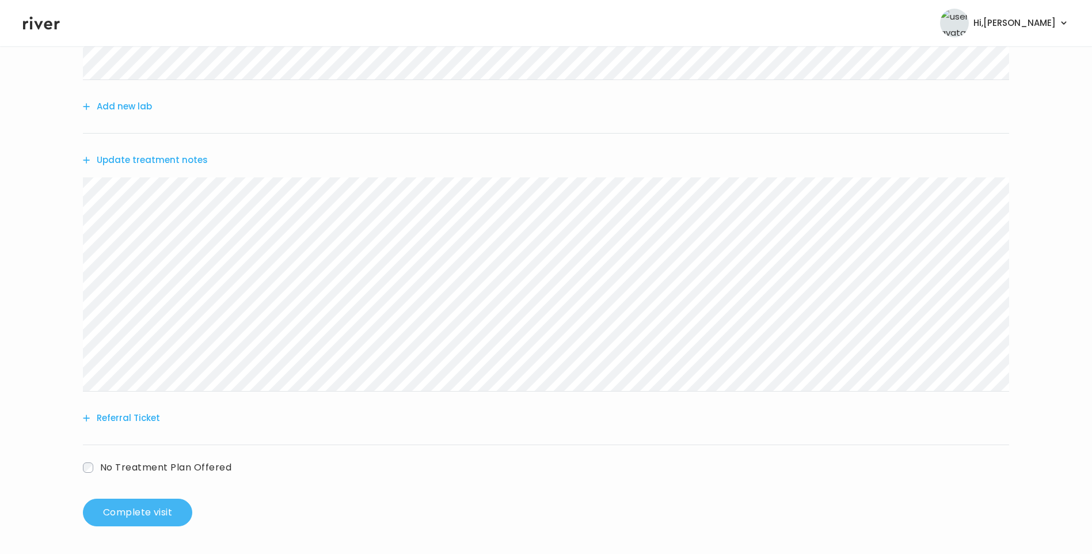
click at [147, 517] on button "Complete visit" at bounding box center [137, 513] width 109 height 28
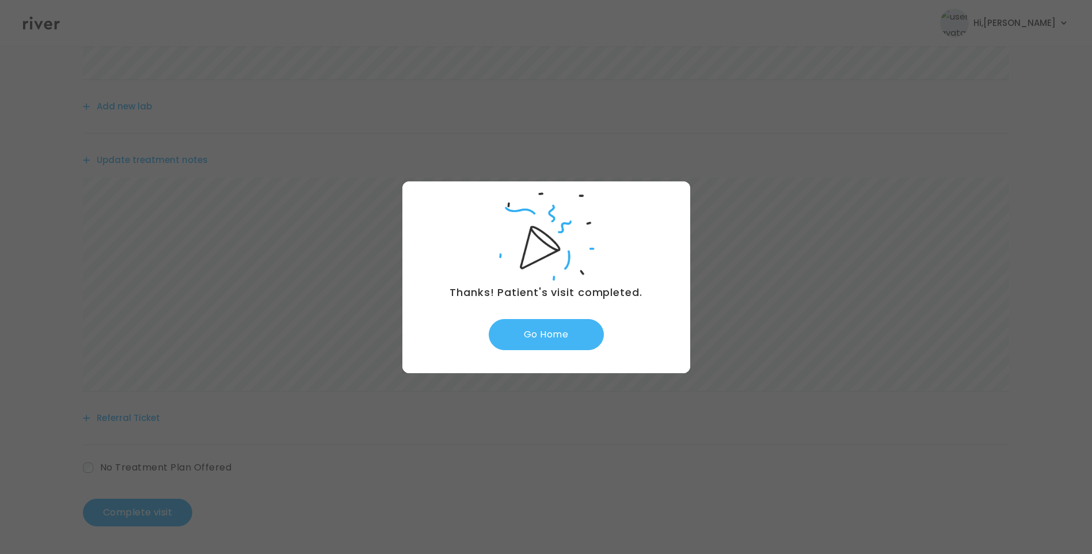
click at [555, 324] on button "Go Home" at bounding box center [546, 334] width 115 height 31
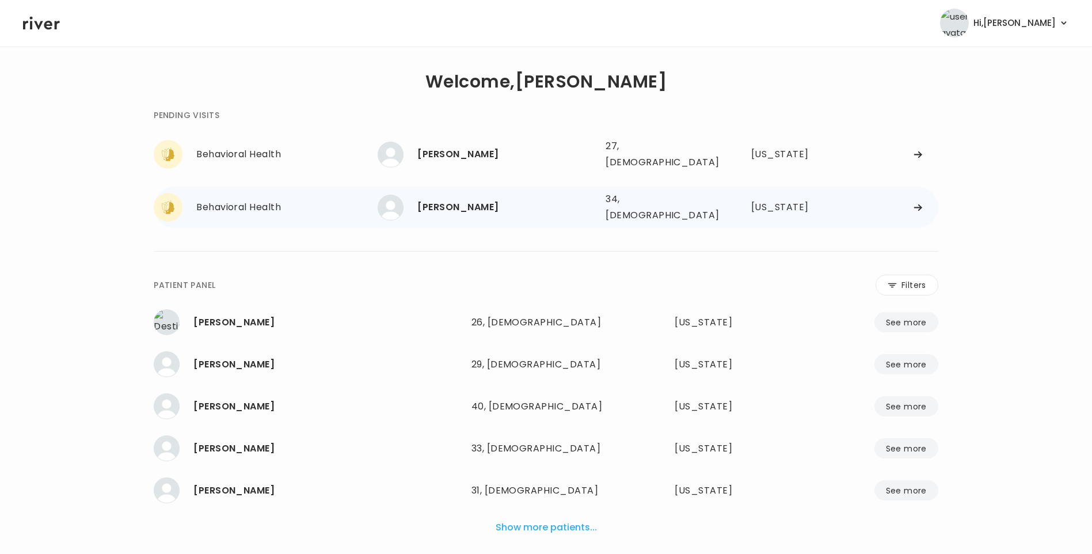
click at [484, 204] on div "[PERSON_NAME]" at bounding box center [506, 207] width 179 height 16
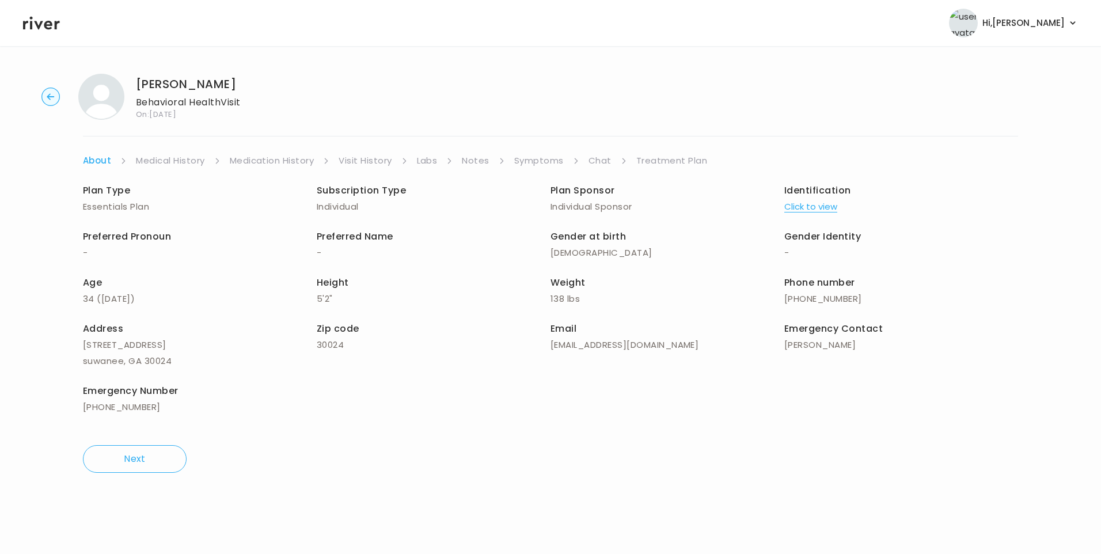
click at [601, 160] on link "Chat" at bounding box center [599, 161] width 23 height 16
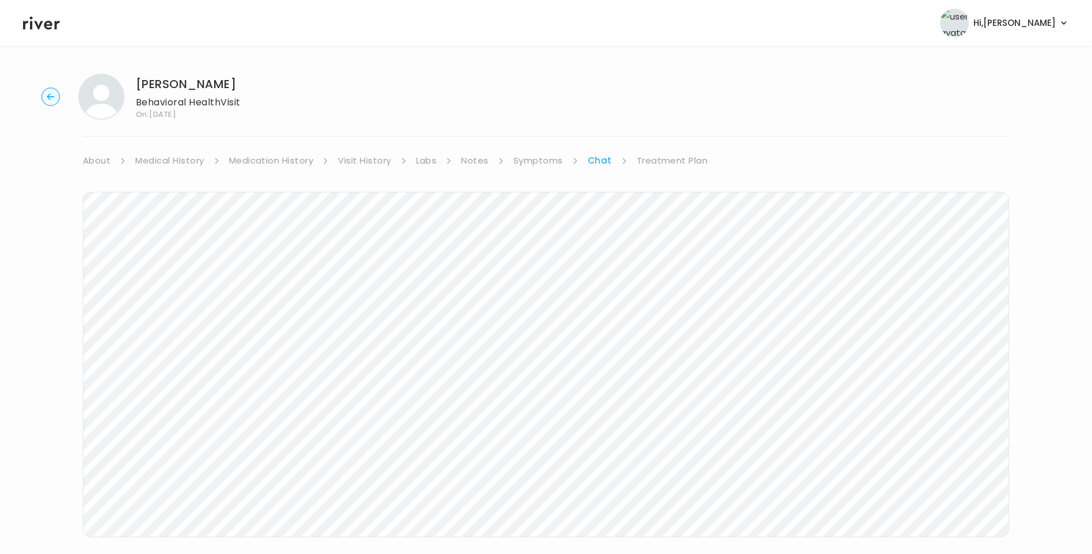
scroll to position [20, 0]
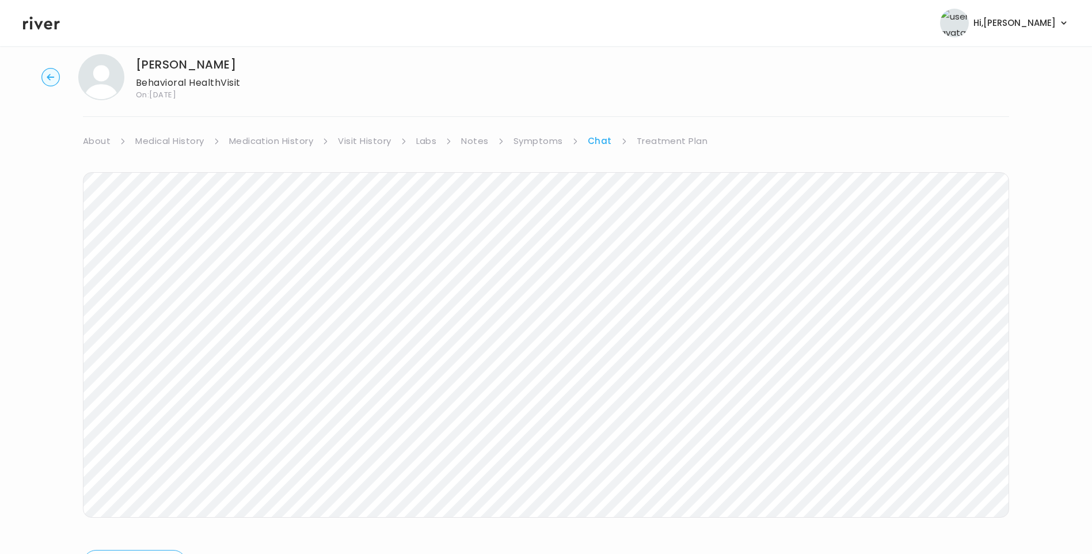
click at [48, 24] on icon at bounding box center [41, 22] width 37 height 17
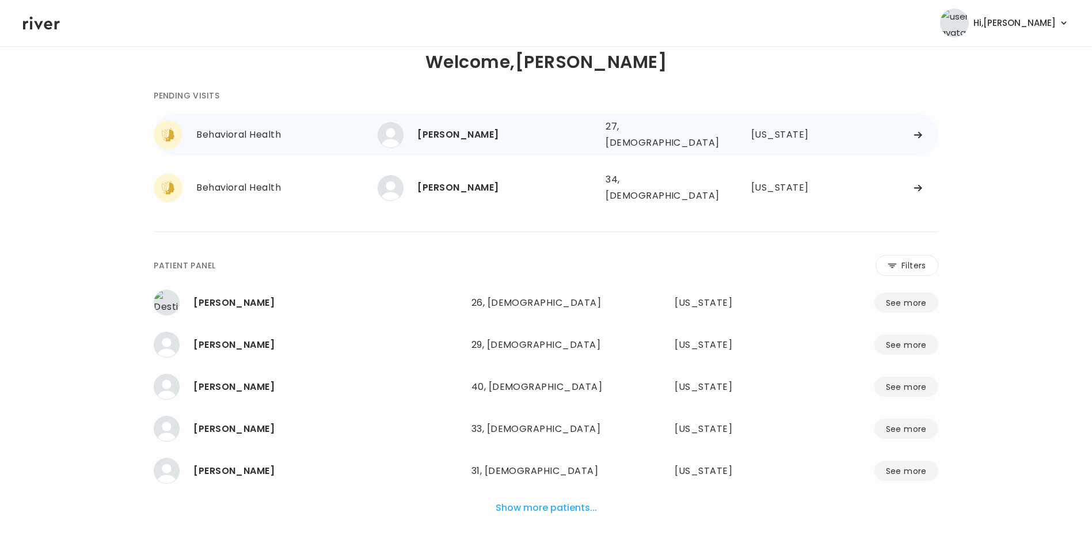
click at [476, 129] on div "BARBARA TONER" at bounding box center [506, 135] width 179 height 16
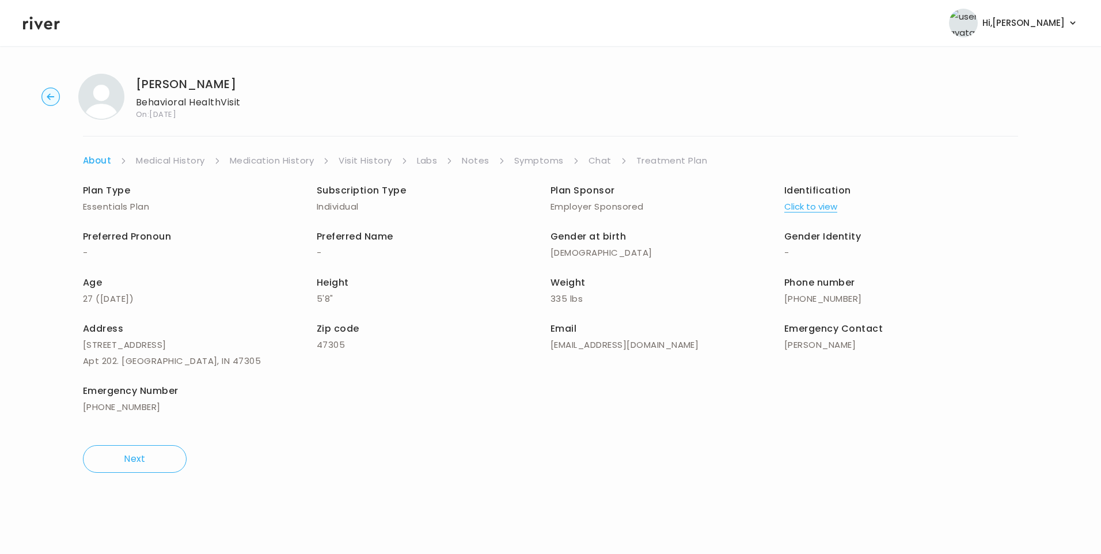
click at [600, 164] on link "Chat" at bounding box center [599, 161] width 23 height 16
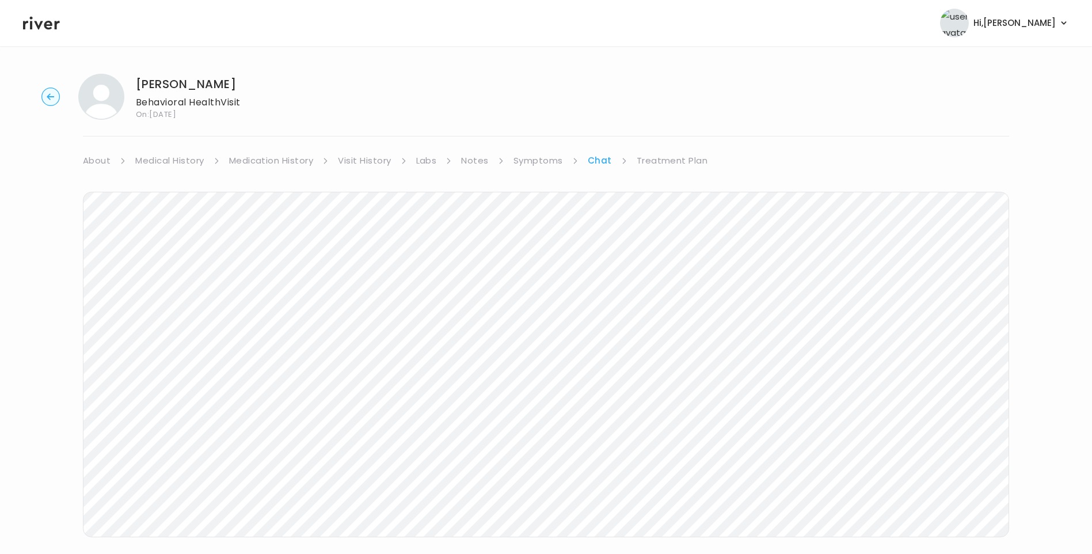
click at [50, 24] on icon at bounding box center [41, 22] width 37 height 17
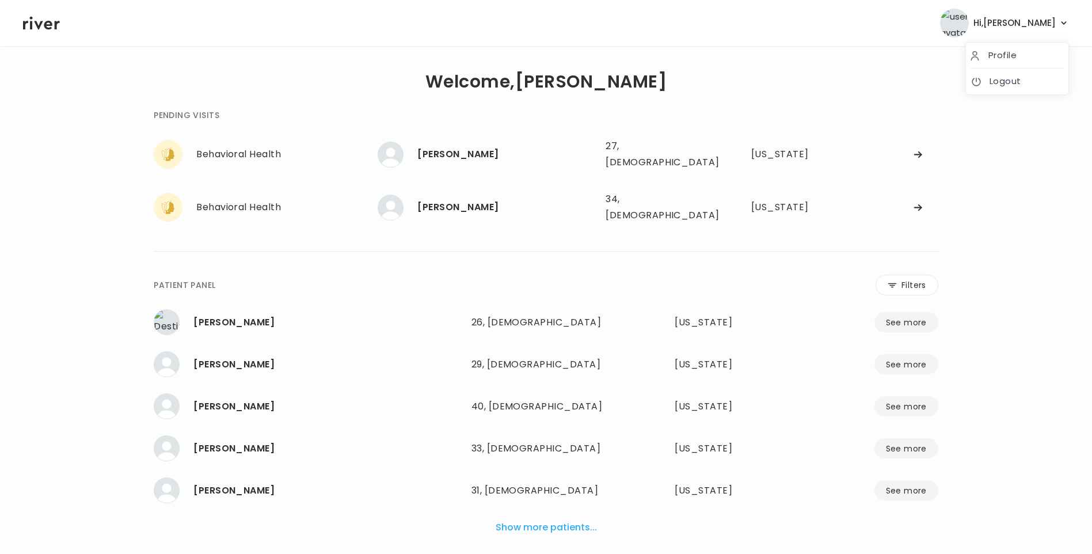
click at [1032, 20] on span "Hi, Lisa" at bounding box center [1015, 23] width 82 height 16
click at [1005, 90] on li "Logout" at bounding box center [1017, 82] width 102 height 26
click at [1022, 85] on link "Logout" at bounding box center [1017, 81] width 93 height 16
